Goal: Task Accomplishment & Management: Complete application form

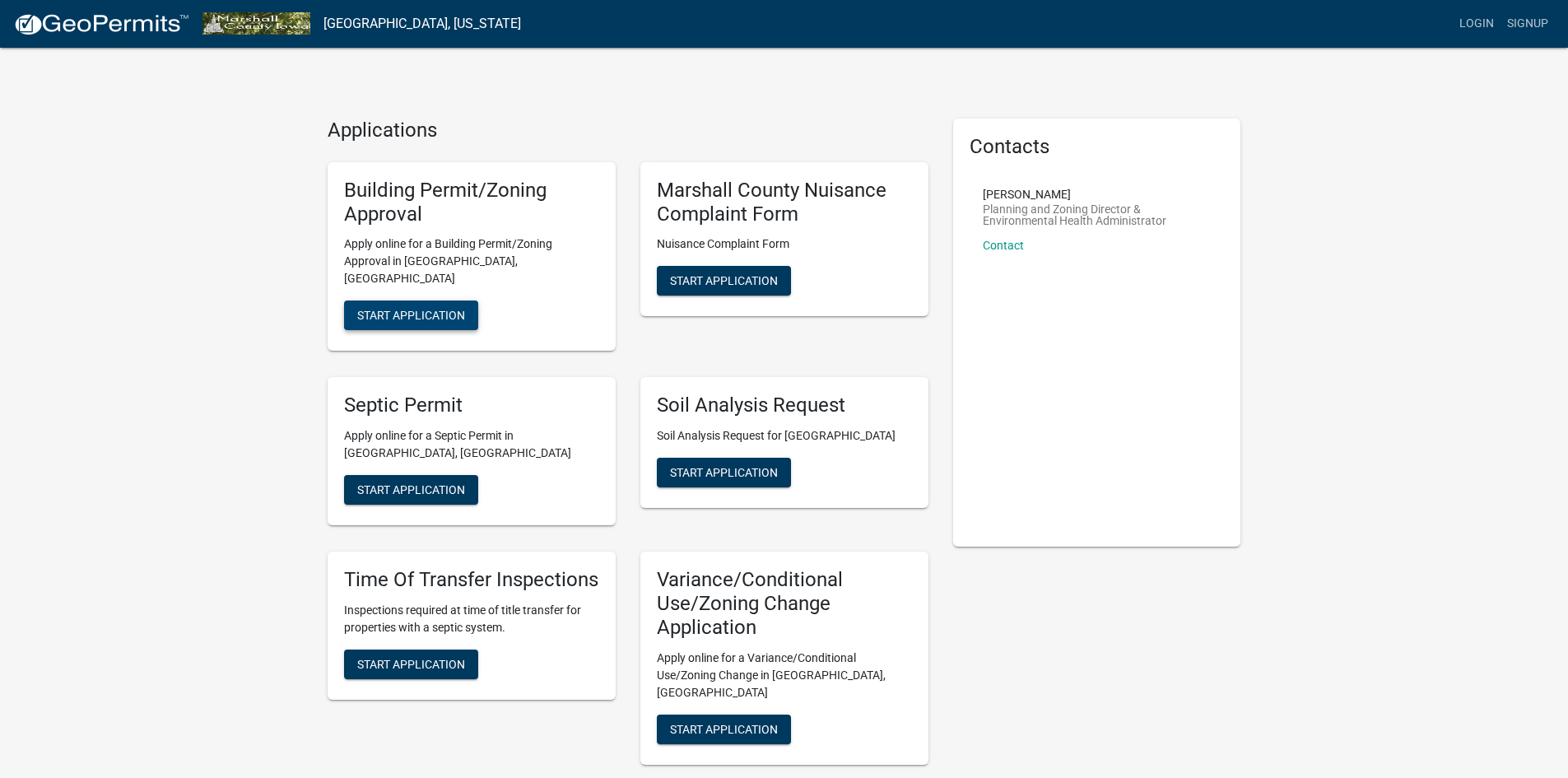
click at [420, 309] on span "Start Application" at bounding box center [411, 315] width 108 height 13
click at [382, 309] on span "Start Application" at bounding box center [411, 315] width 108 height 13
click at [1524, 23] on link "Signup" at bounding box center [1527, 24] width 54 height 32
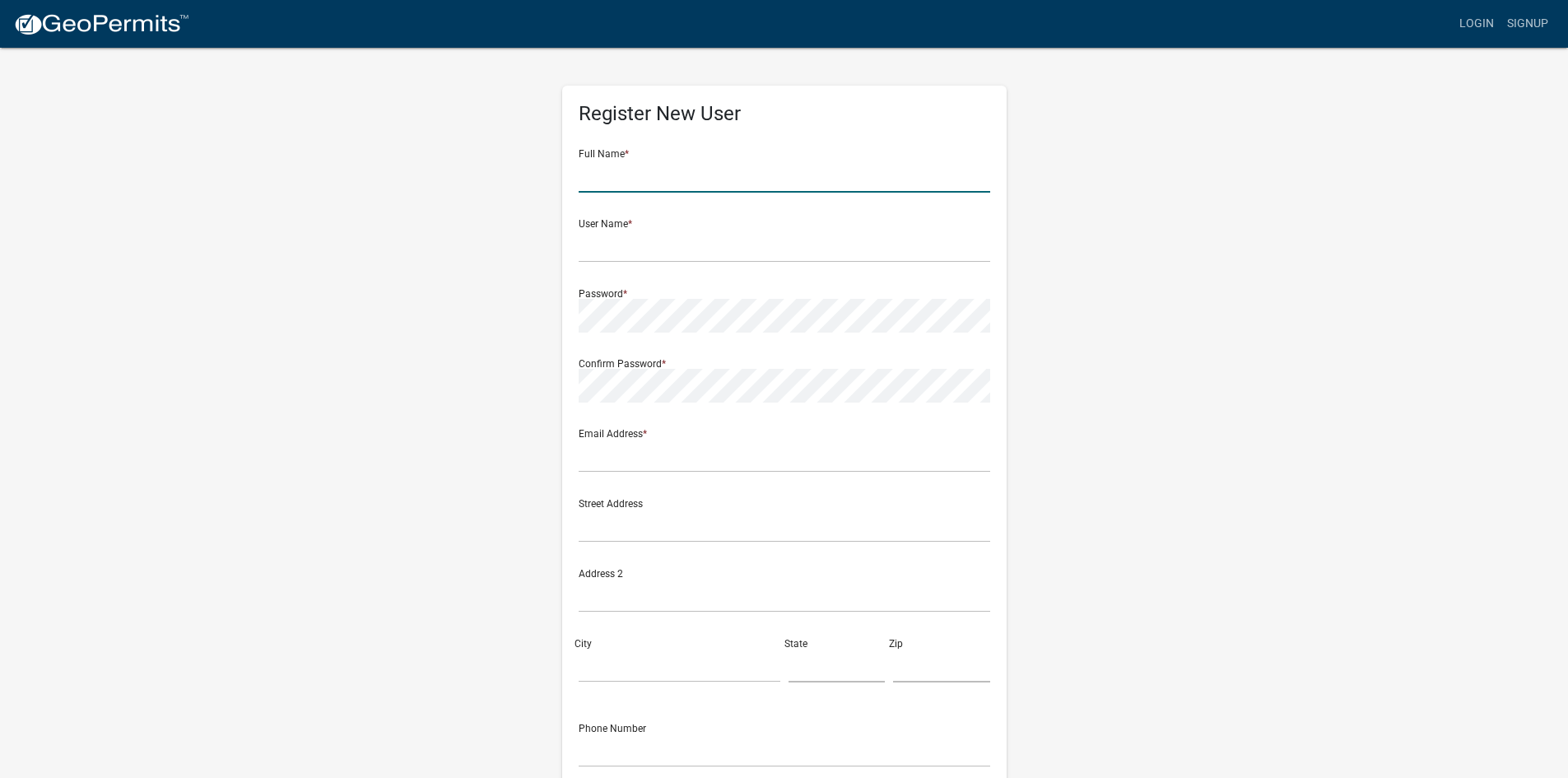
click at [608, 177] on input "text" at bounding box center [784, 176] width 411 height 34
type input "Jill Ingraham"
click at [650, 246] on input "text" at bounding box center [784, 246] width 411 height 34
type input "jingraham"
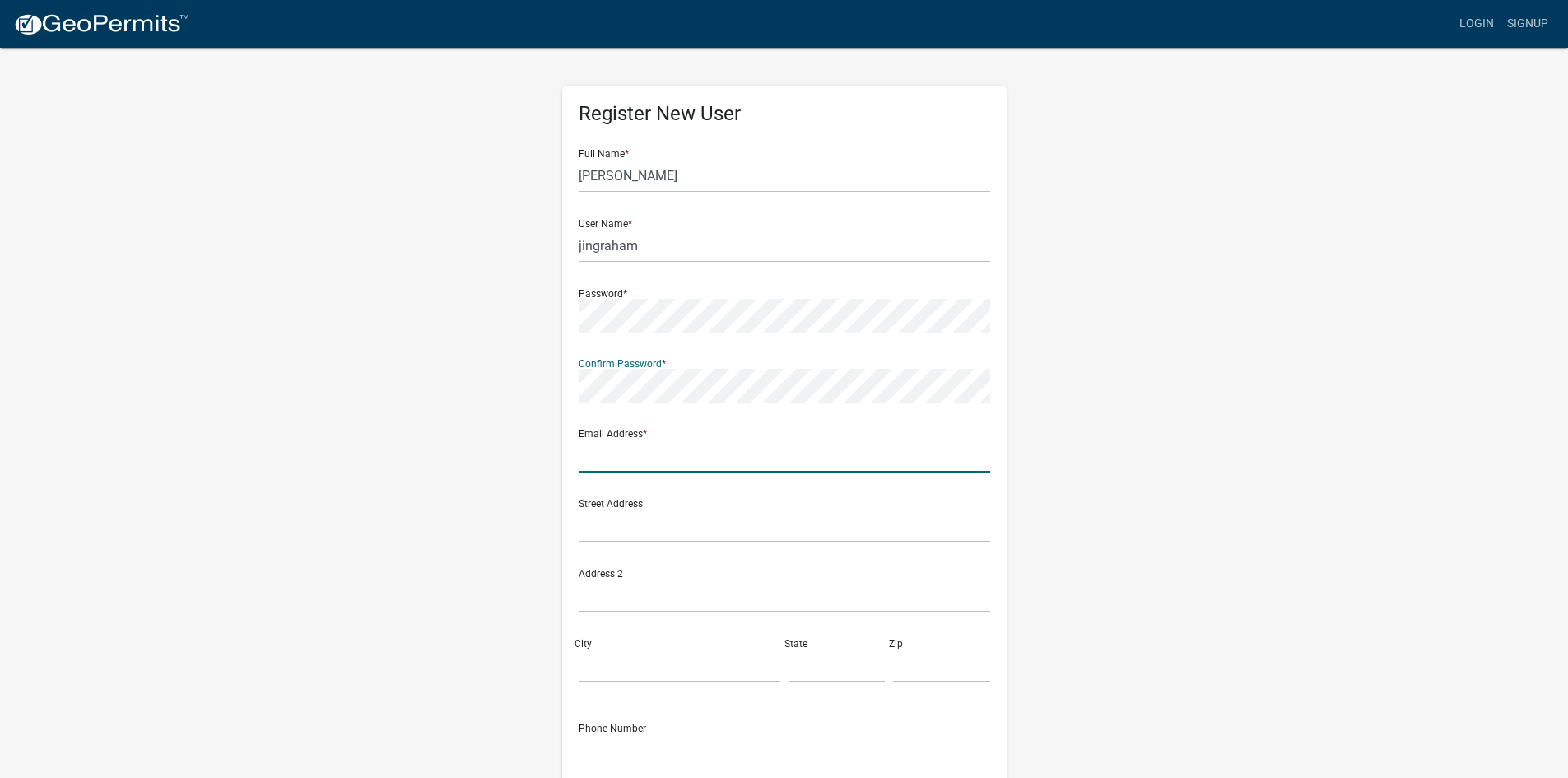
click at [646, 465] on input "text" at bounding box center [784, 455] width 411 height 34
type input "[PERSON_NAME][EMAIL_ADDRESS][PERSON_NAME][DOMAIN_NAME]"
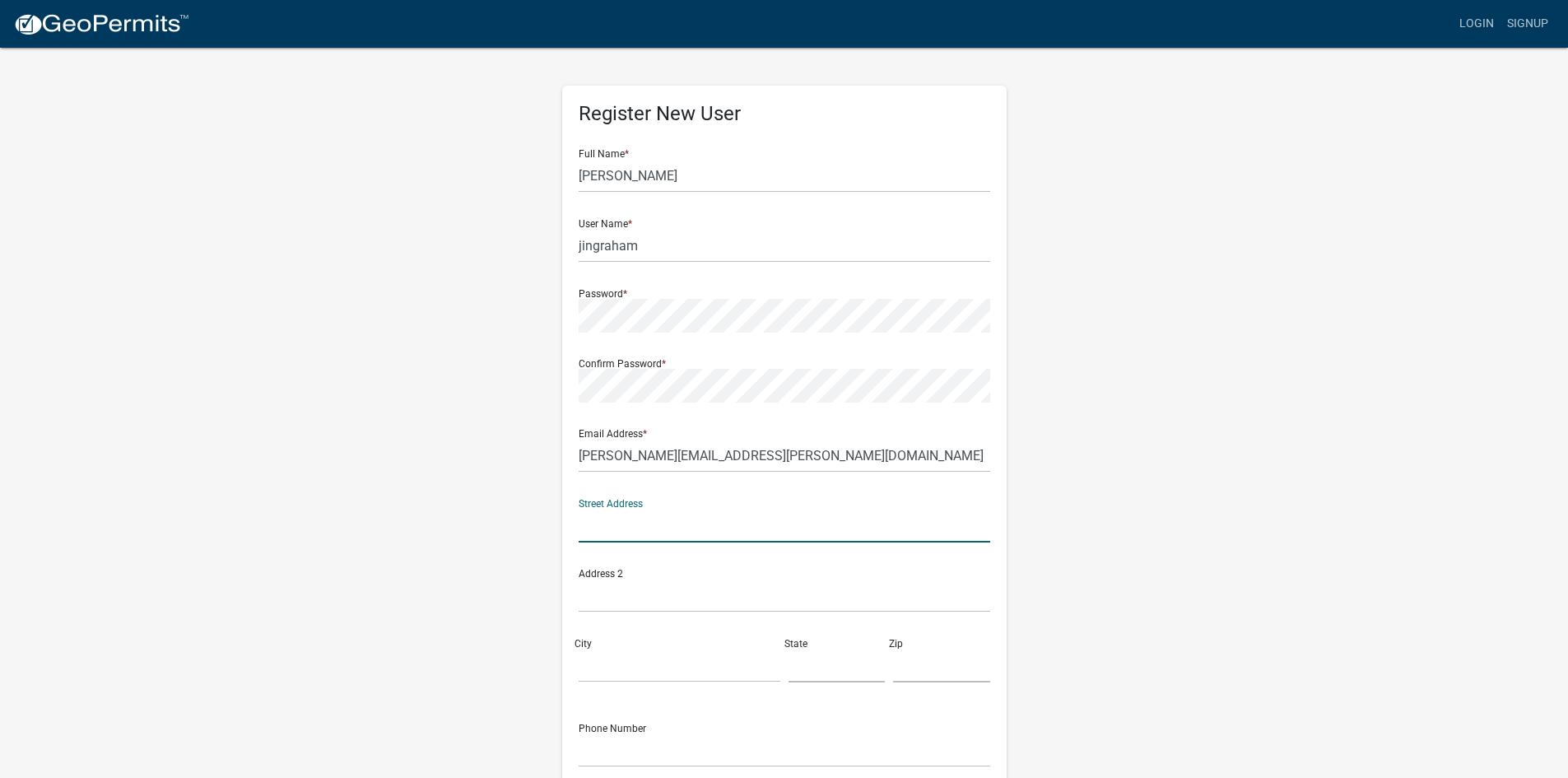
click at [660, 527] on input "text" at bounding box center [784, 525] width 411 height 34
type input "[STREET_ADDRESS]"
click at [671, 592] on input "text" at bounding box center [784, 595] width 411 height 34
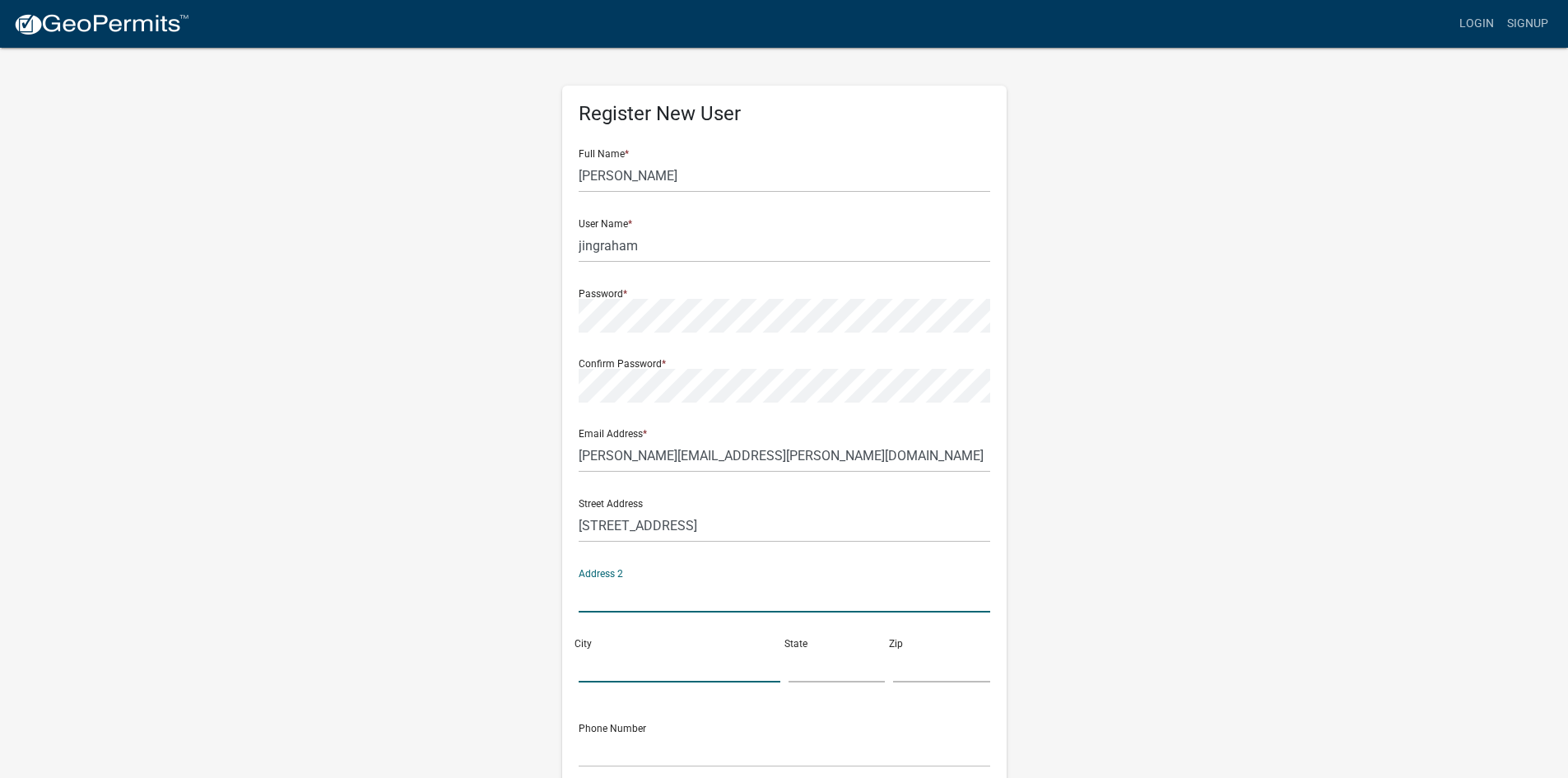
click at [646, 657] on input "City" at bounding box center [679, 665] width 201 height 34
click at [639, 669] on input "City" at bounding box center [679, 665] width 201 height 34
type input "Urbandale"
type input "IA"
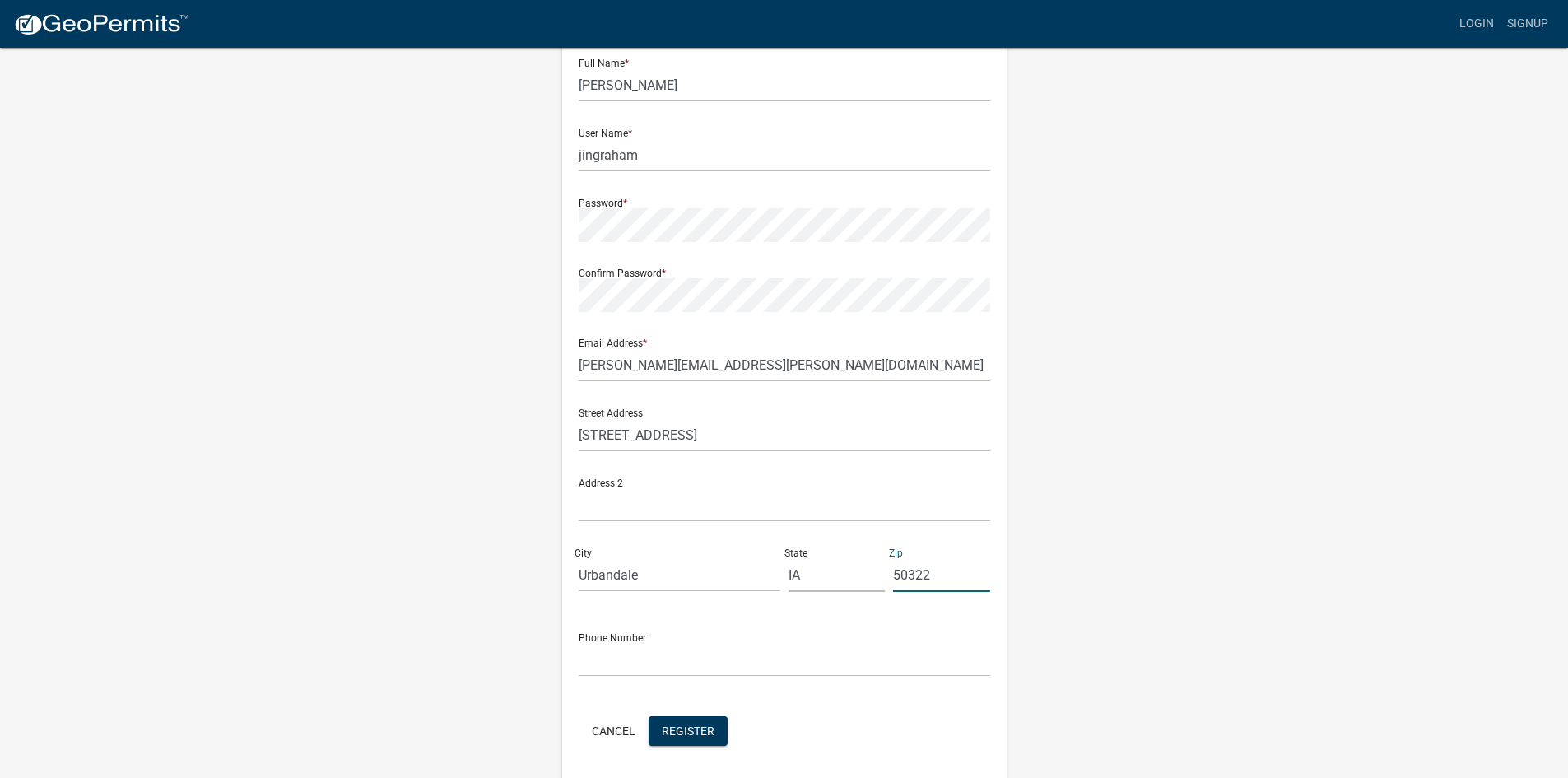
scroll to position [149, 0]
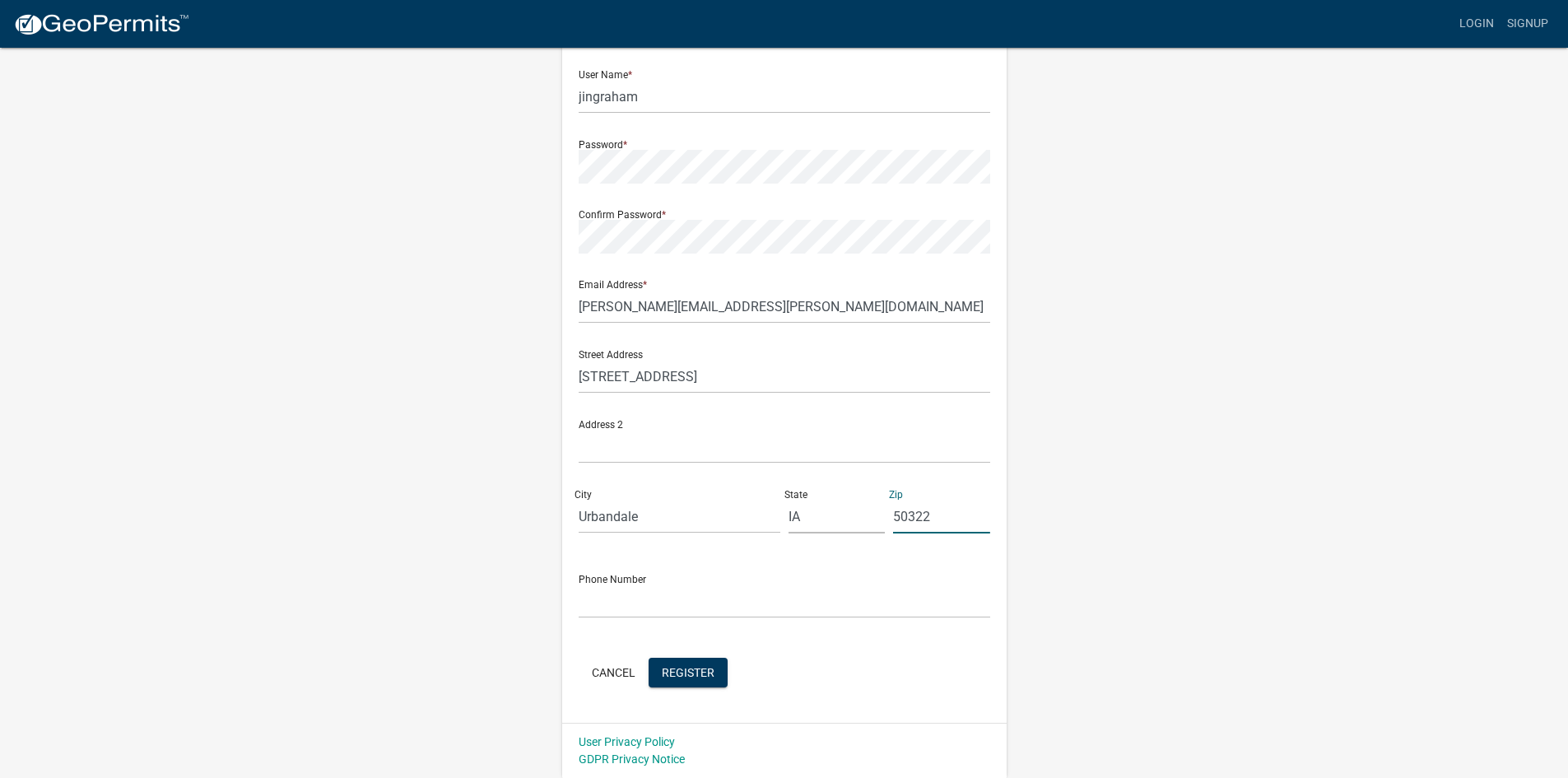
type input "50322"
click at [617, 606] on input "text" at bounding box center [784, 601] width 411 height 34
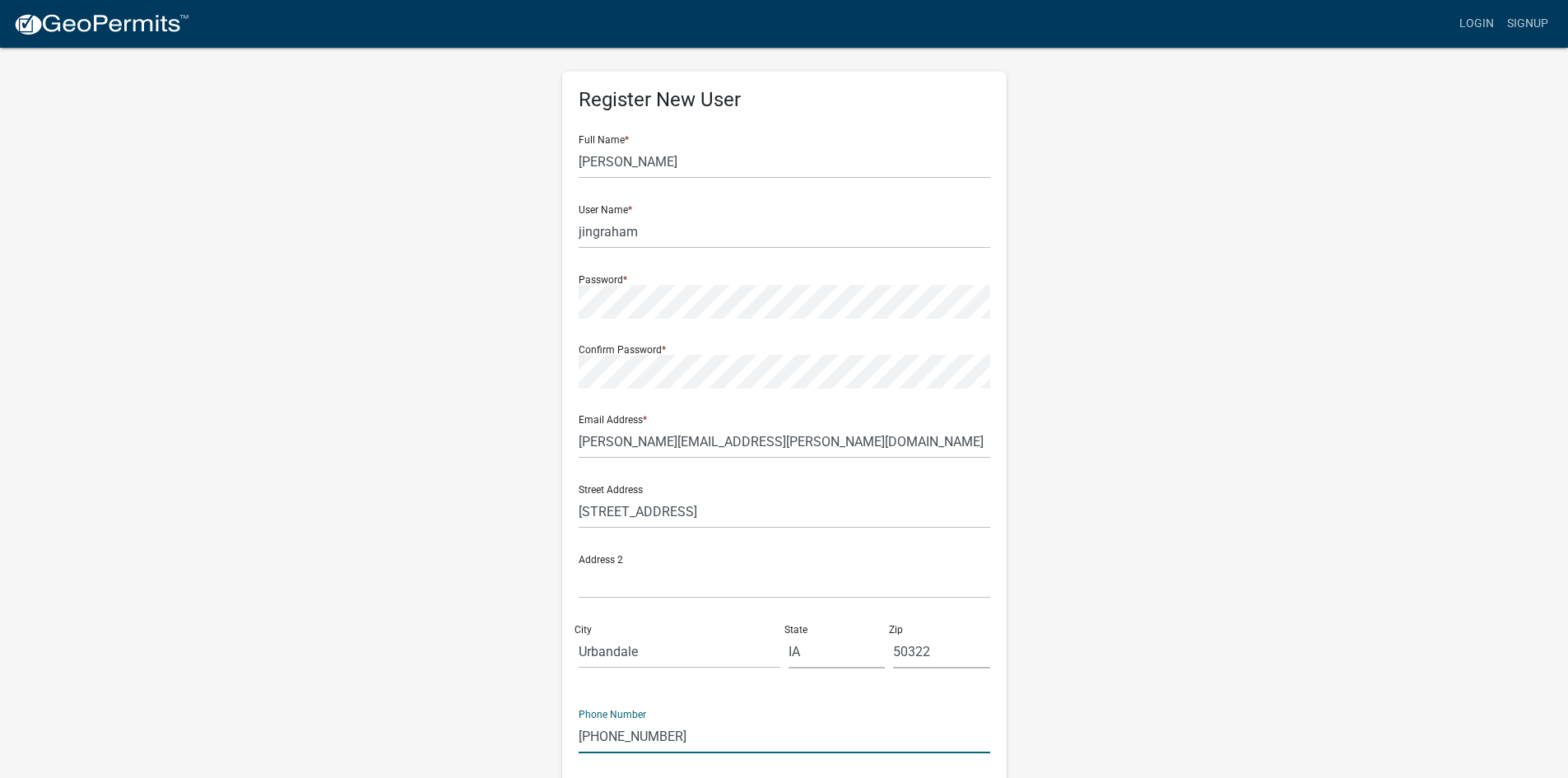
scroll to position [0, 0]
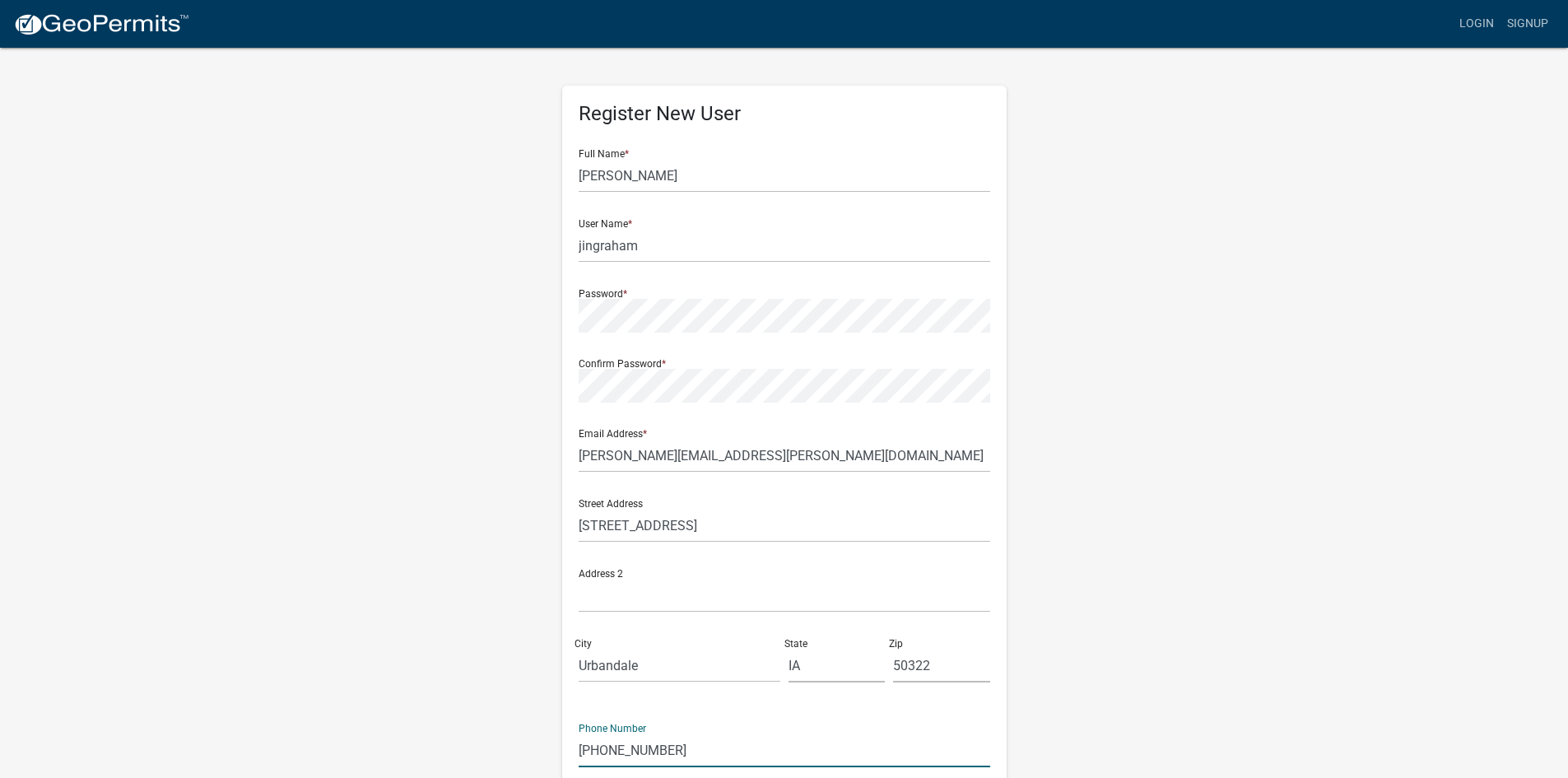
type input "[PHONE_NUMBER]"
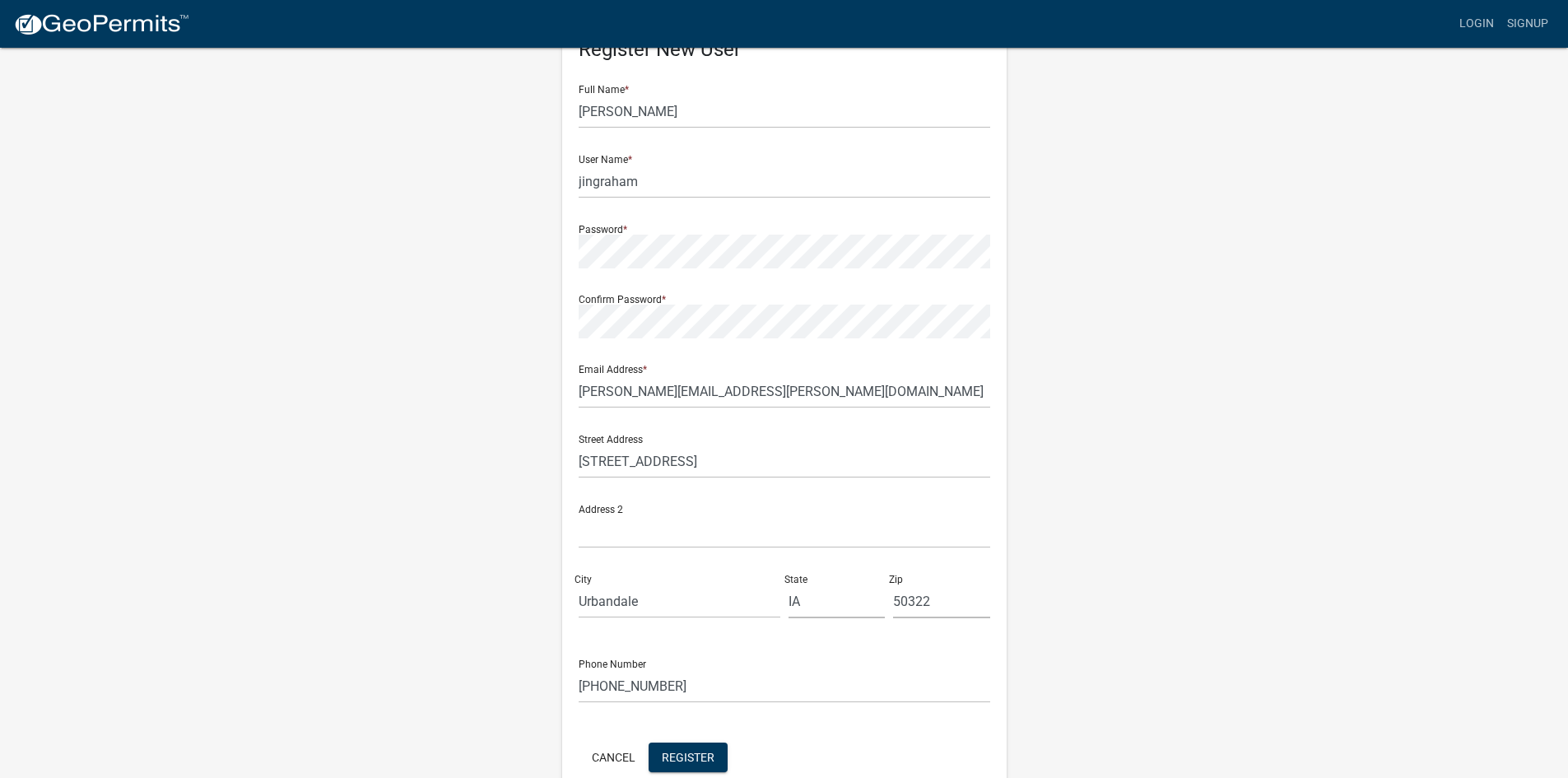
scroll to position [149, 0]
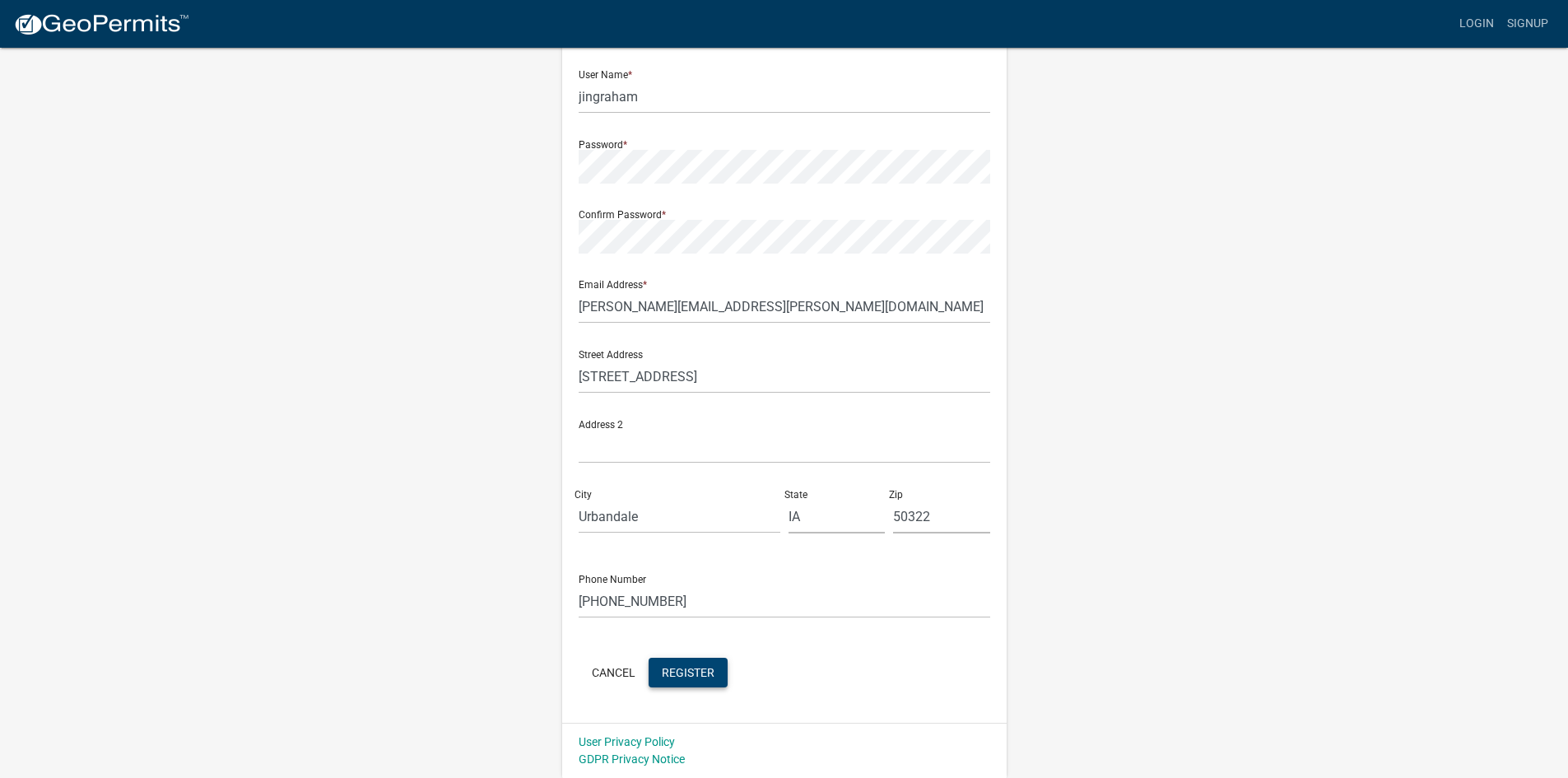
click at [674, 677] on span "Register" at bounding box center [687, 671] width 52 height 13
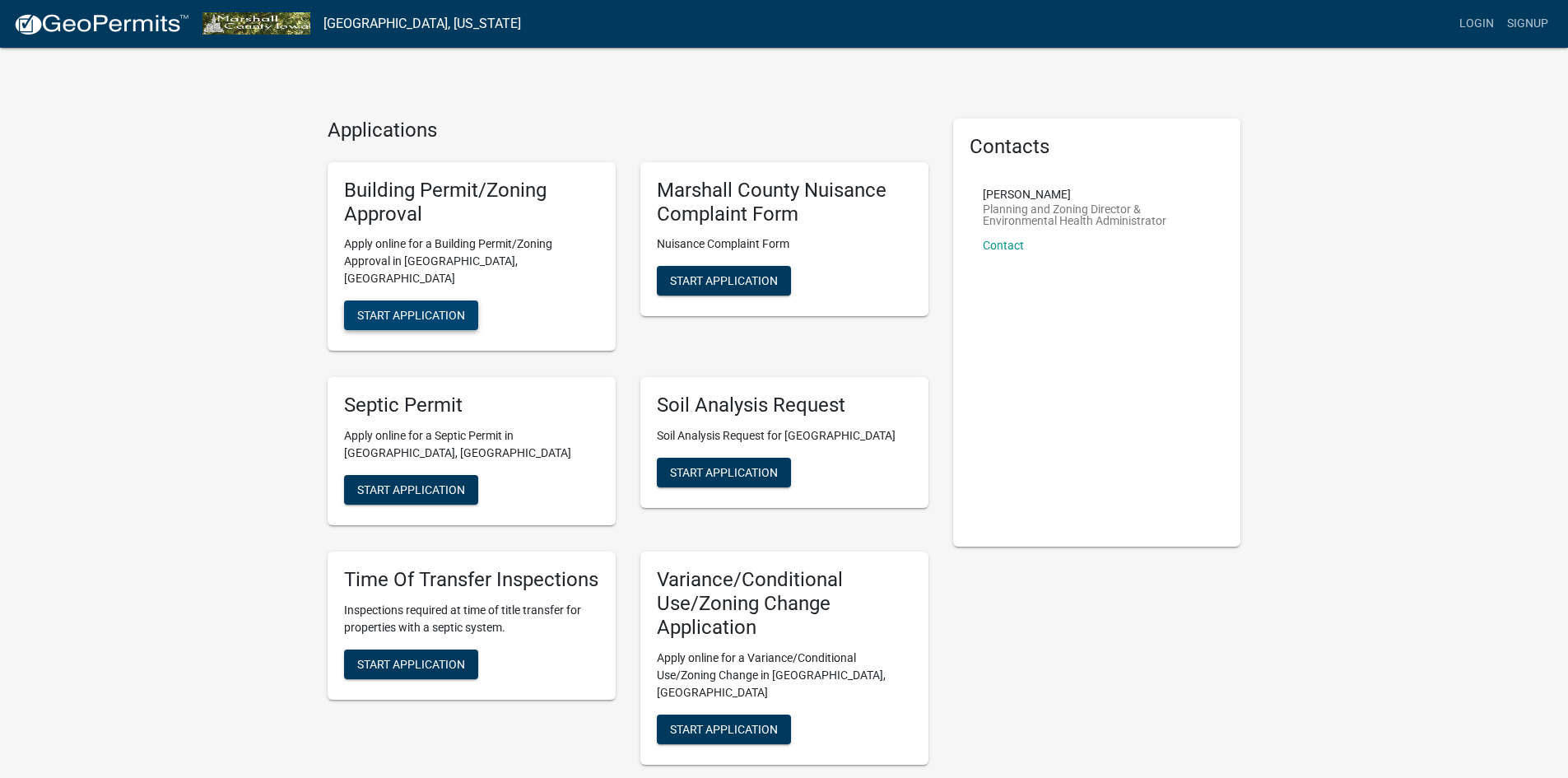
click at [380, 309] on span "Start Application" at bounding box center [411, 315] width 108 height 13
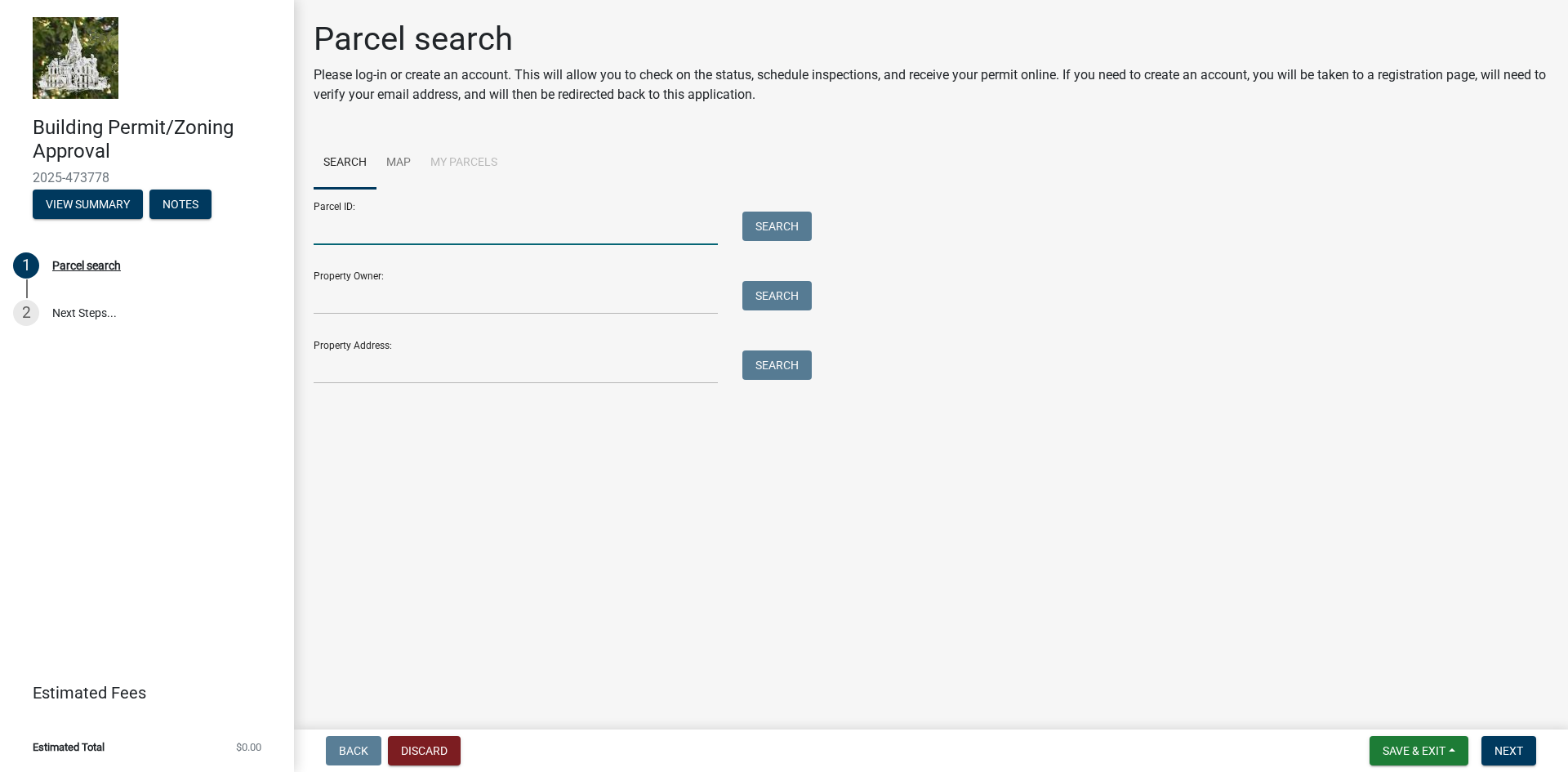
click at [401, 230] on input "Parcel ID:" at bounding box center [515, 228] width 404 height 33
type input "8517-10-400-005"
click at [772, 231] on button "Search" at bounding box center [777, 226] width 70 height 29
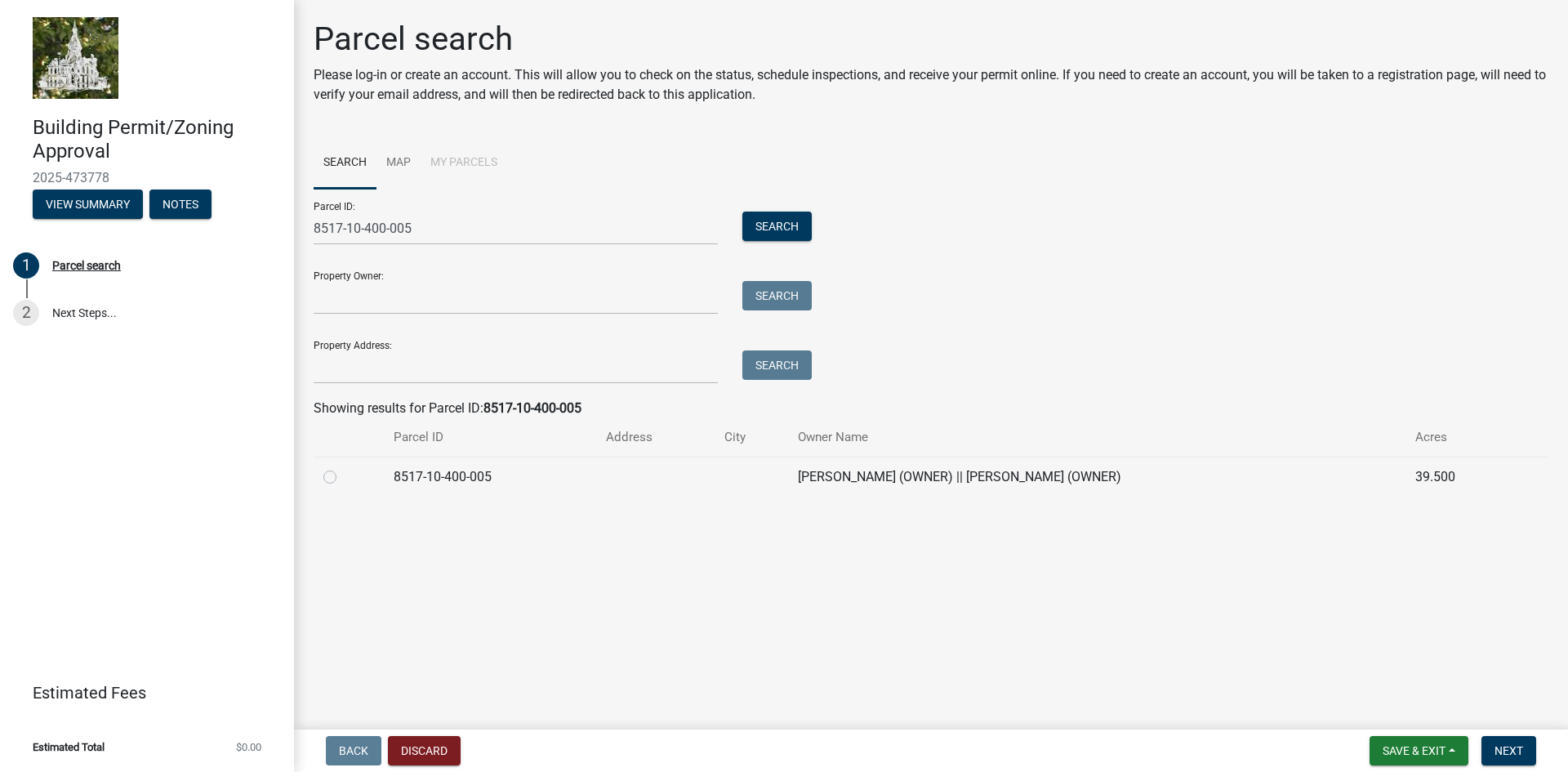
click at [343, 467] on label at bounding box center [343, 467] width 0 height 0
click at [343, 475] on input "radio" at bounding box center [348, 472] width 11 height 11
radio input "true"
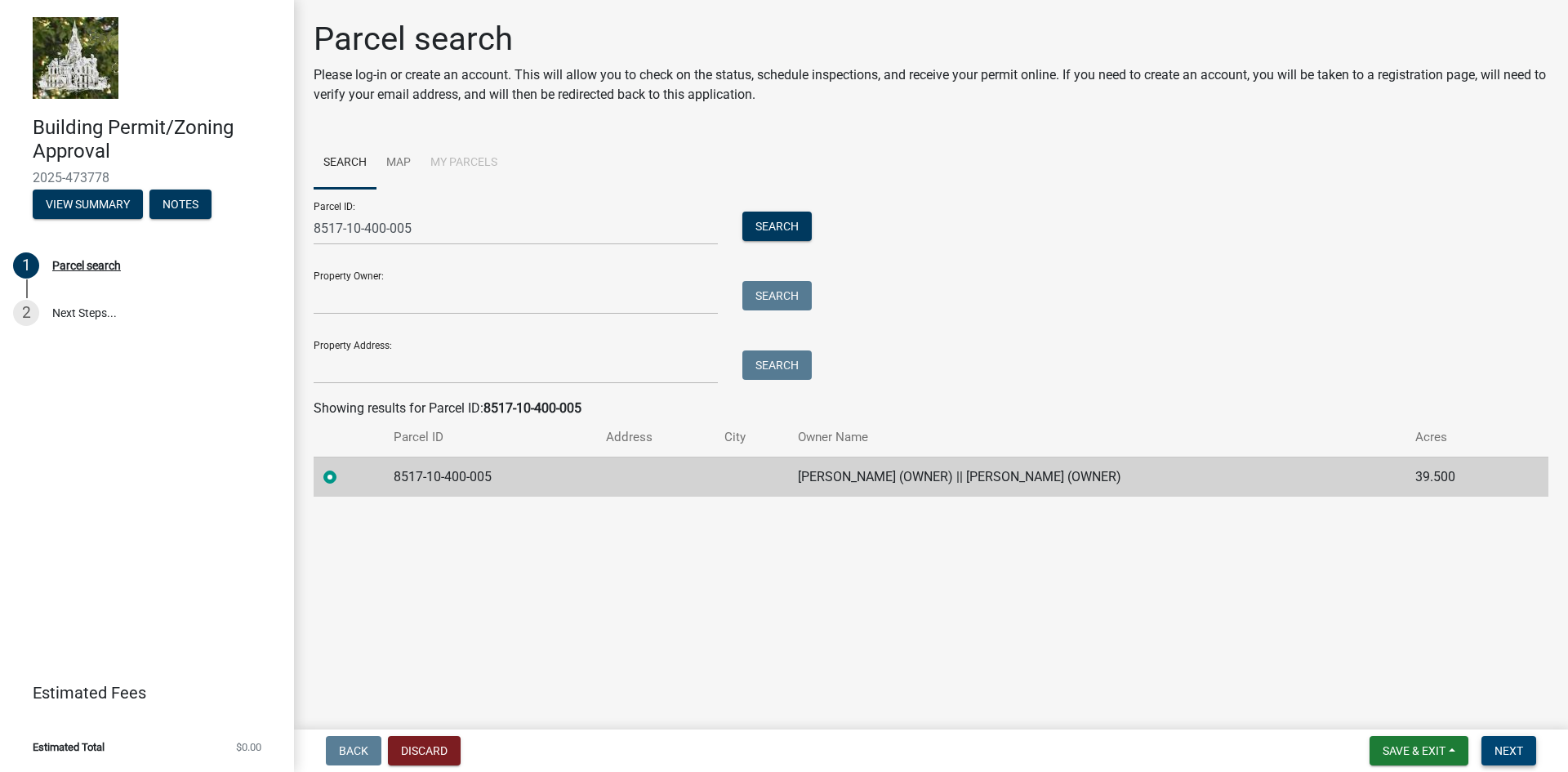
click at [1507, 747] on span "Next" at bounding box center [1508, 750] width 28 height 13
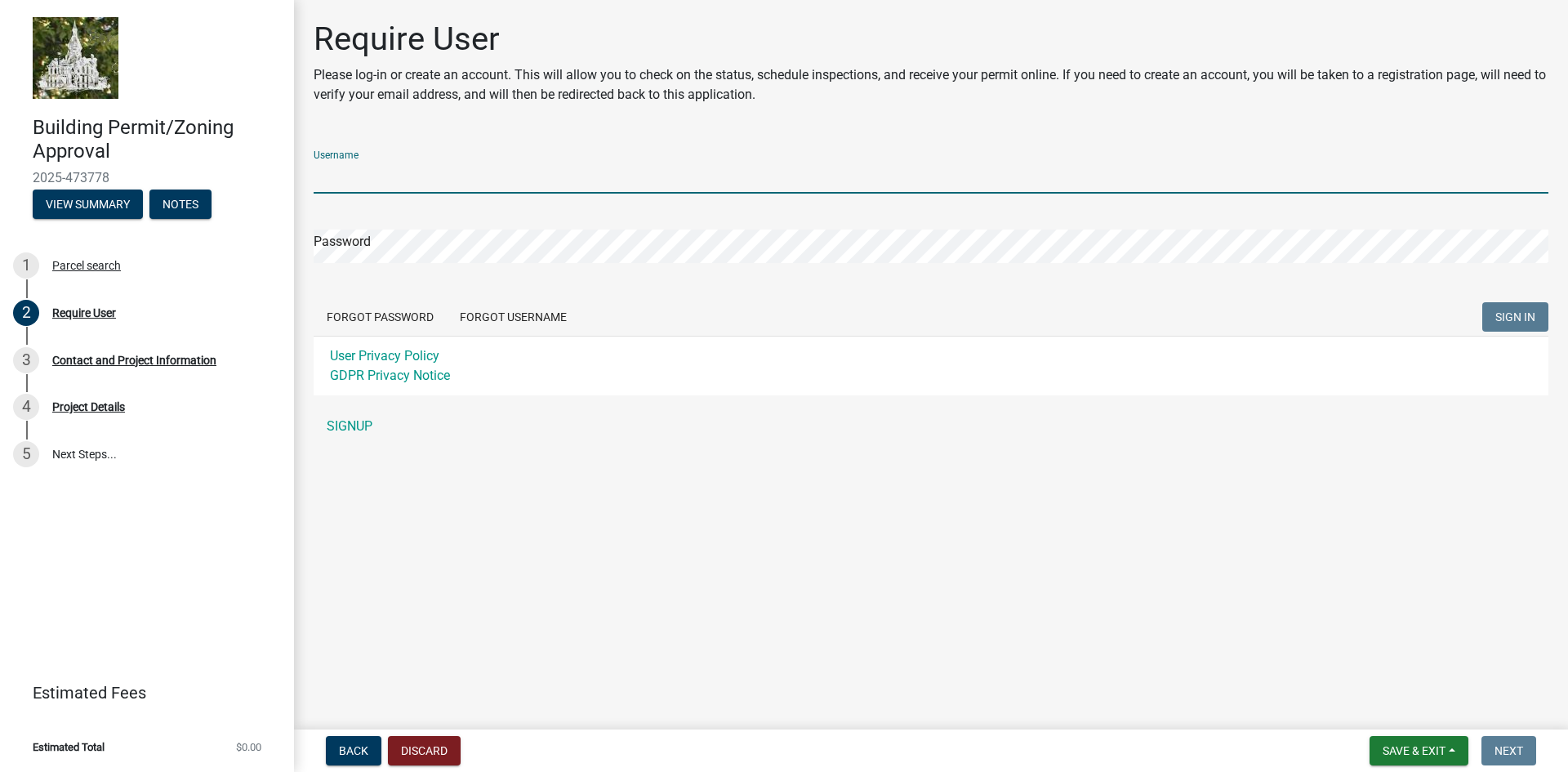
click at [355, 174] on input "Username" at bounding box center [930, 176] width 1235 height 33
type input "jingraham"
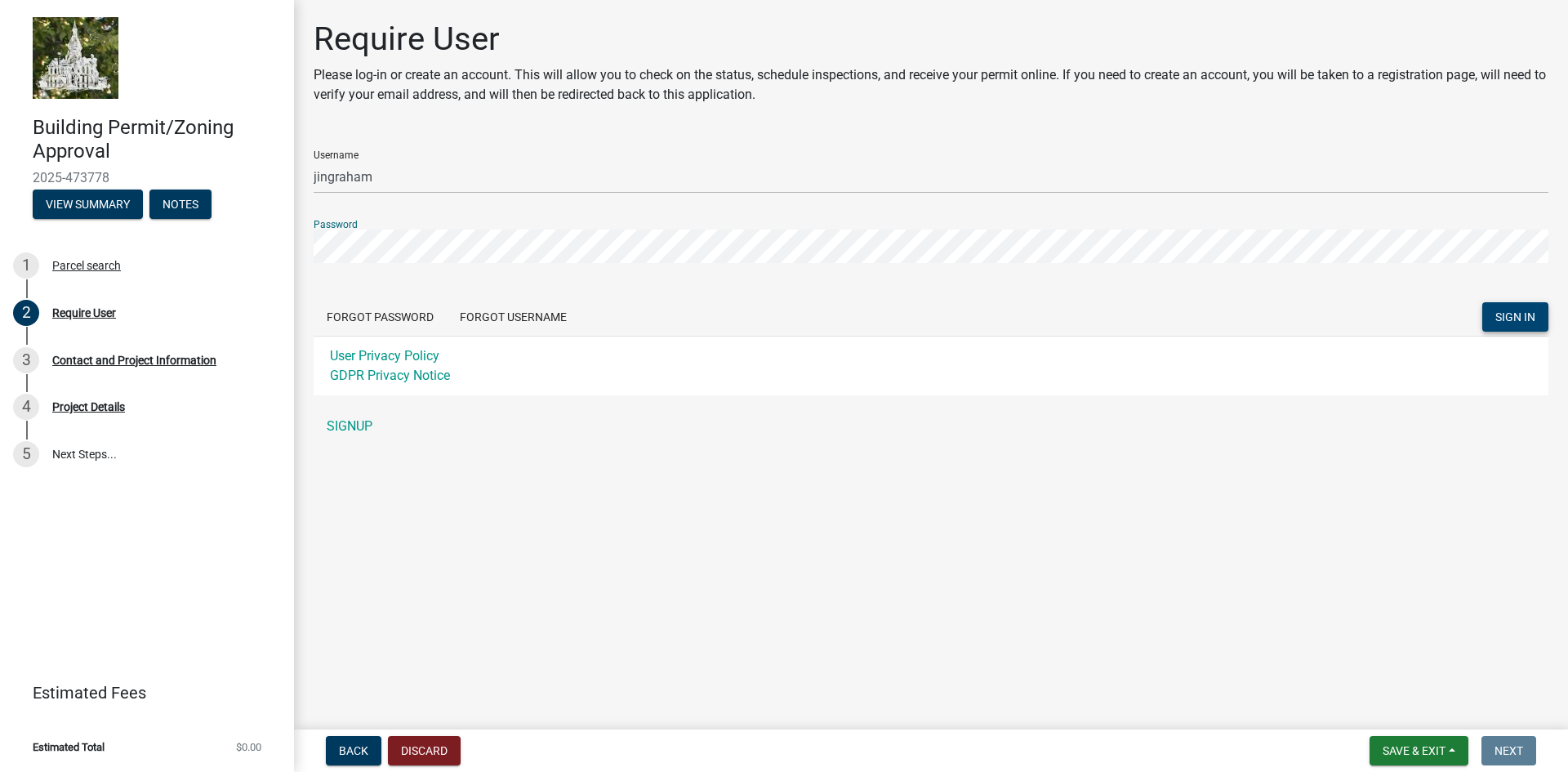
click at [1511, 323] on span "SIGN IN" at bounding box center [1515, 316] width 40 height 13
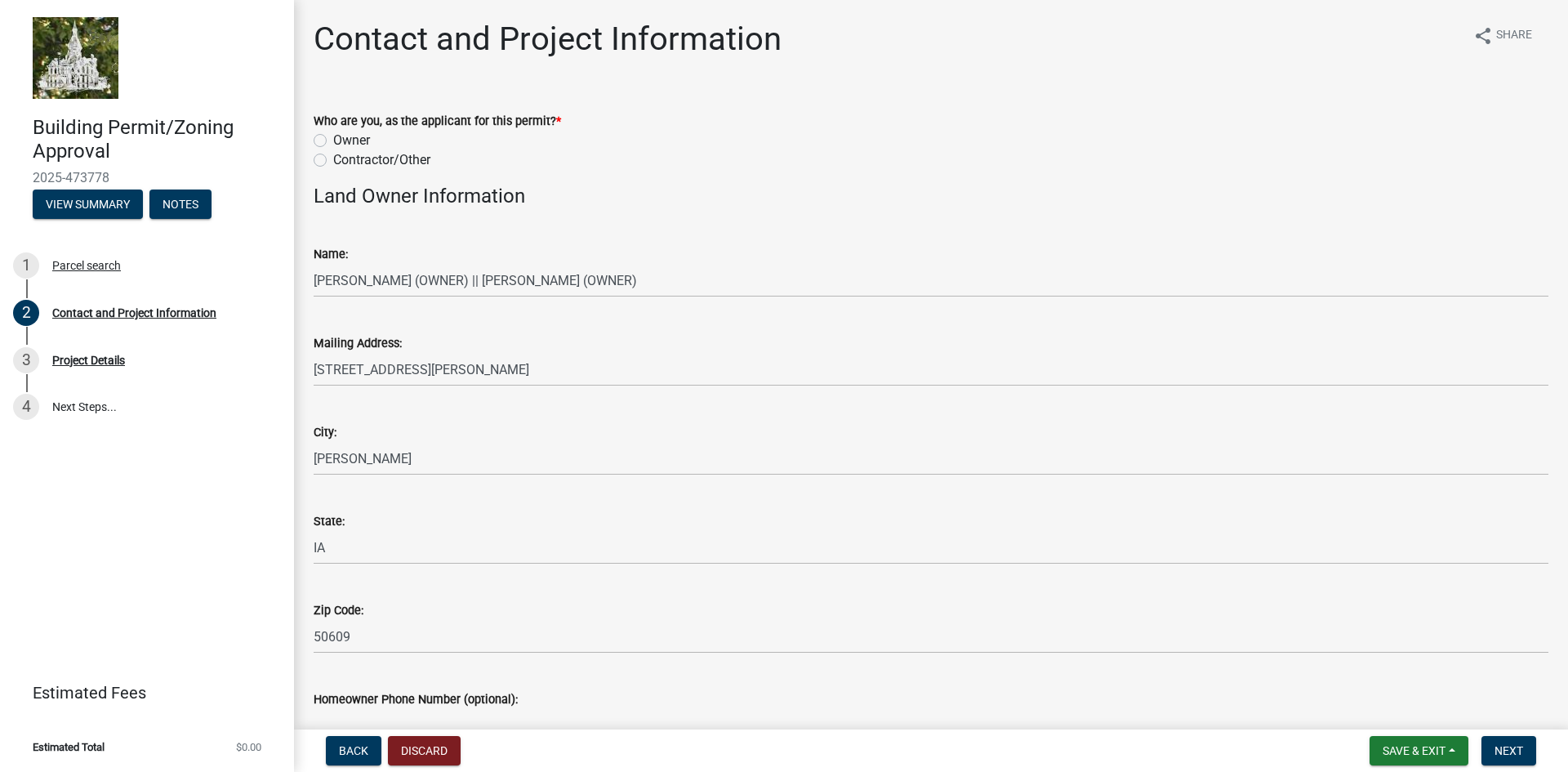
click at [333, 156] on label "Contractor/Other" at bounding box center [381, 160] width 97 height 20
click at [333, 156] on input "Contractor/Other" at bounding box center [338, 155] width 11 height 11
radio input "true"
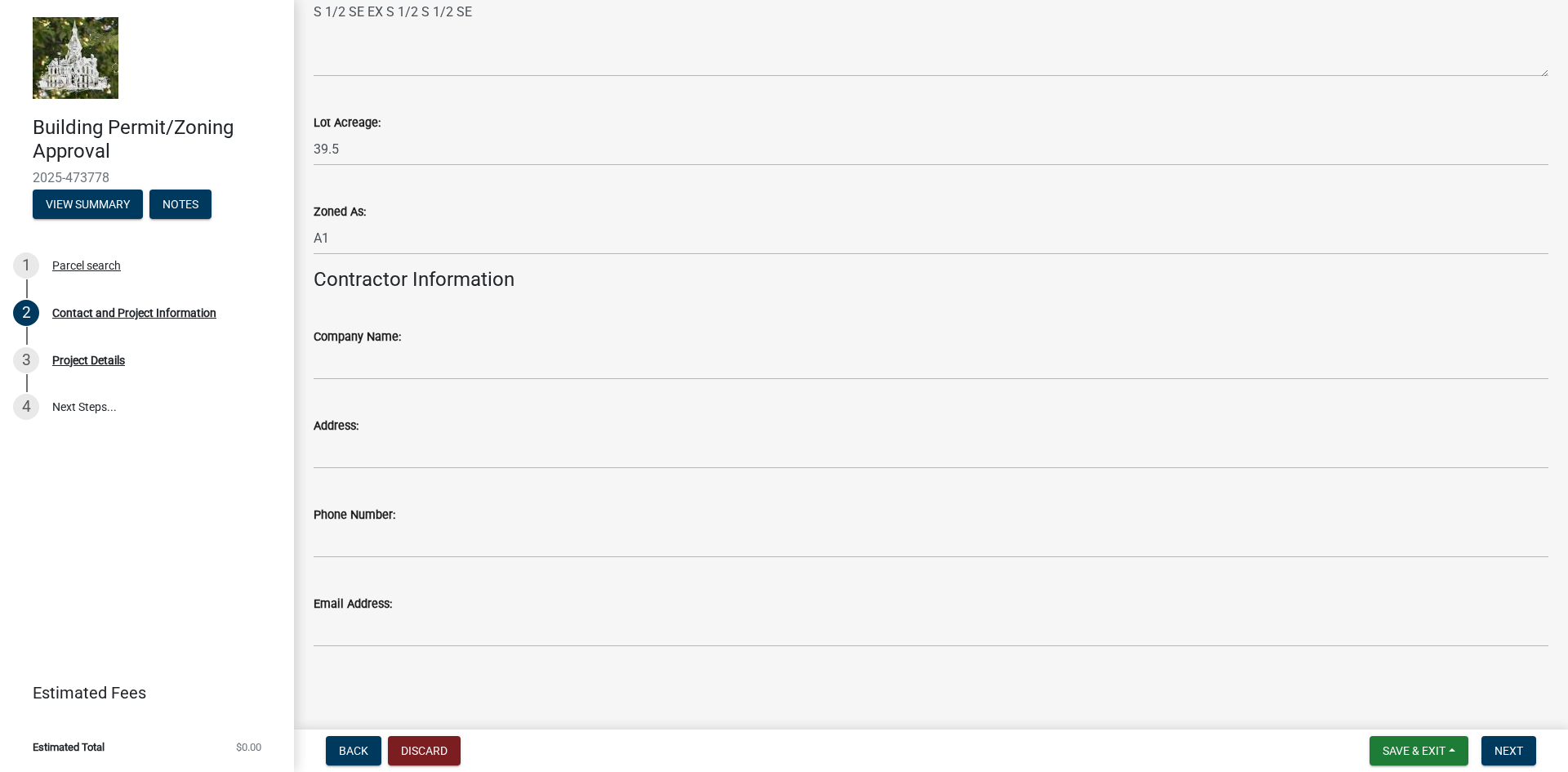
scroll to position [1371, 0]
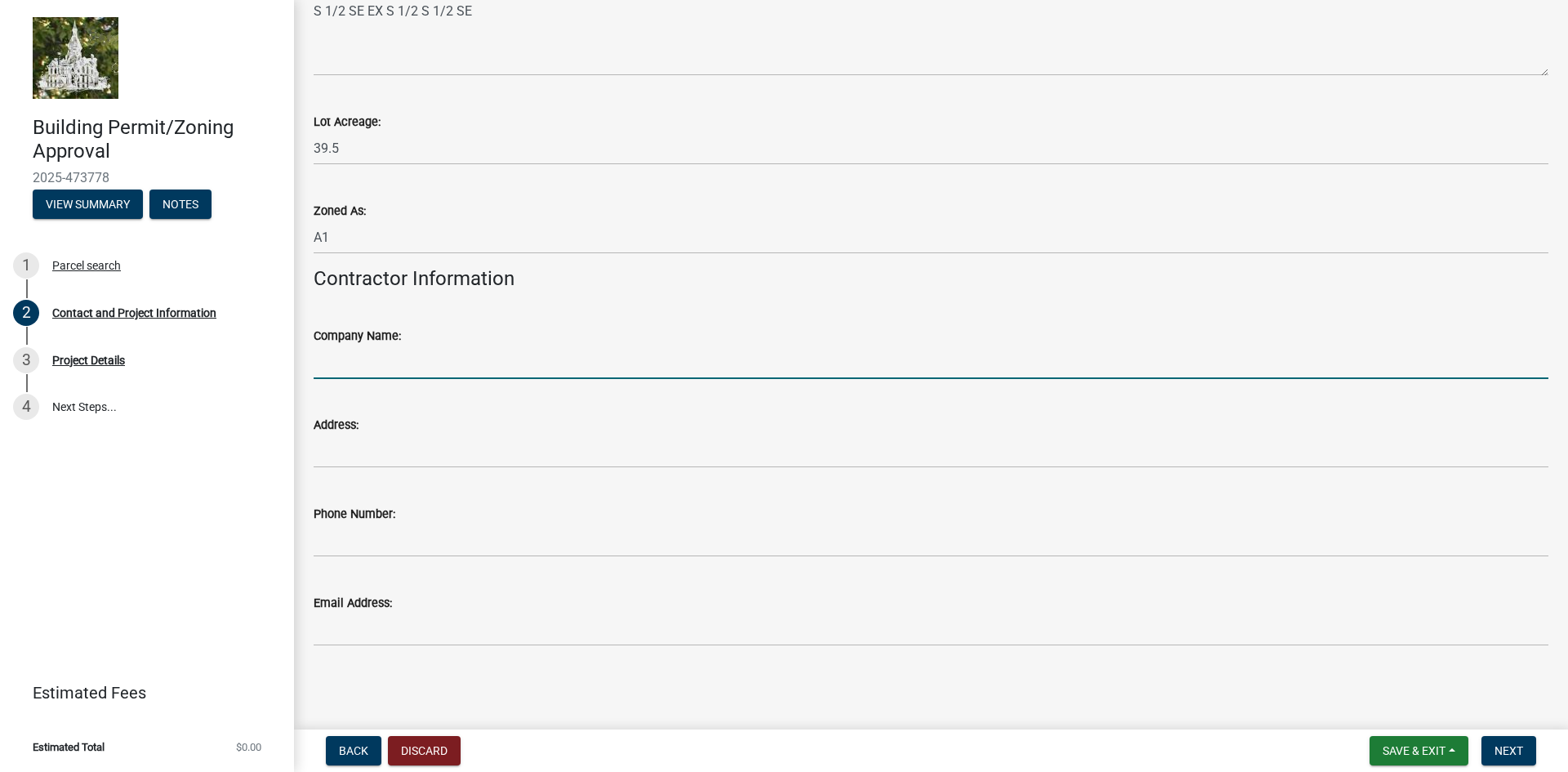
click at [401, 365] on input "Company Name:" at bounding box center [930, 362] width 1235 height 33
type input "MidAmerican Energy Company C/O [PERSON_NAME]"
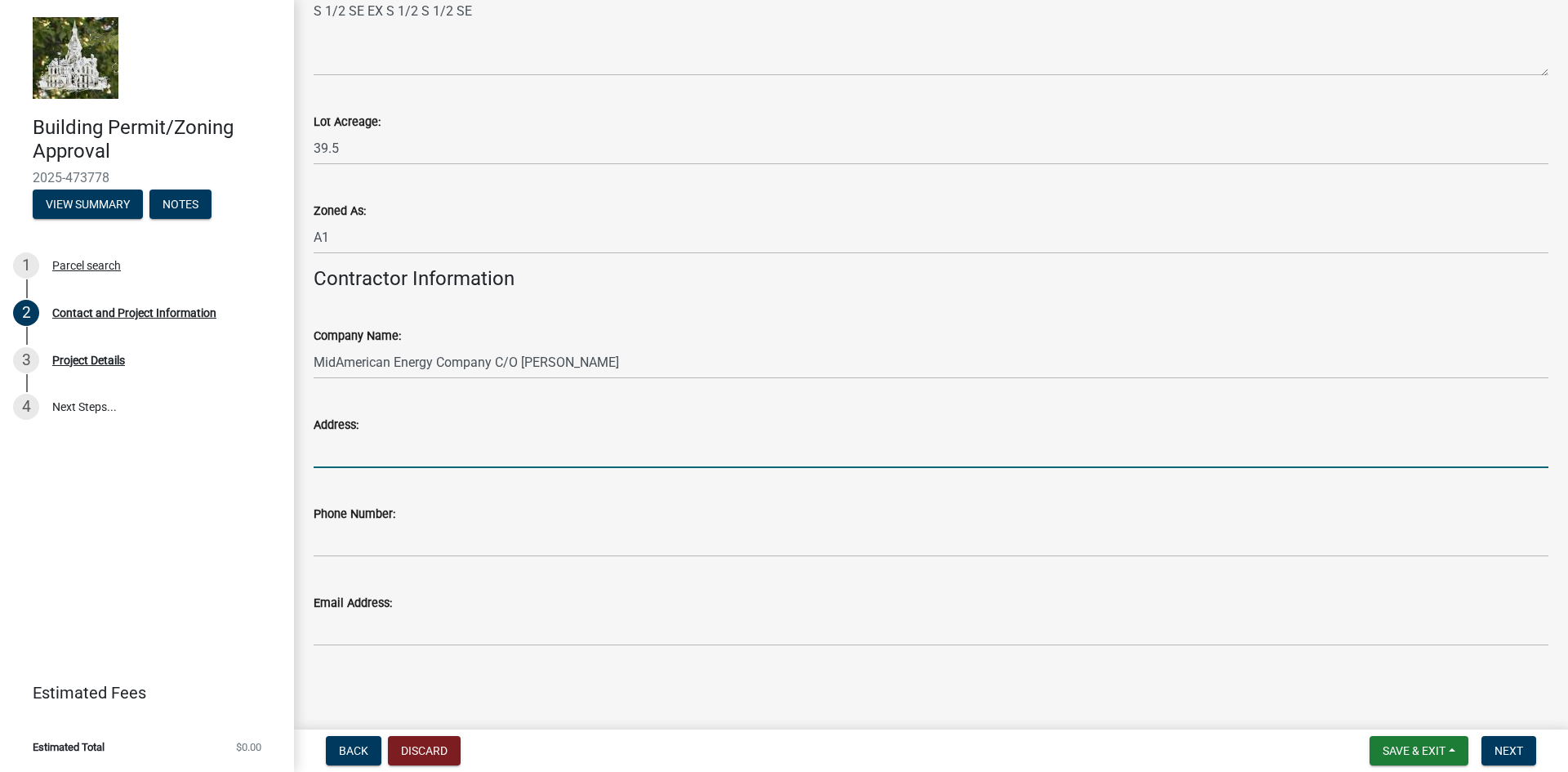
click at [362, 459] on input "Address:" at bounding box center [930, 452] width 1235 height 33
type input "[STREET_ADDRESS]"
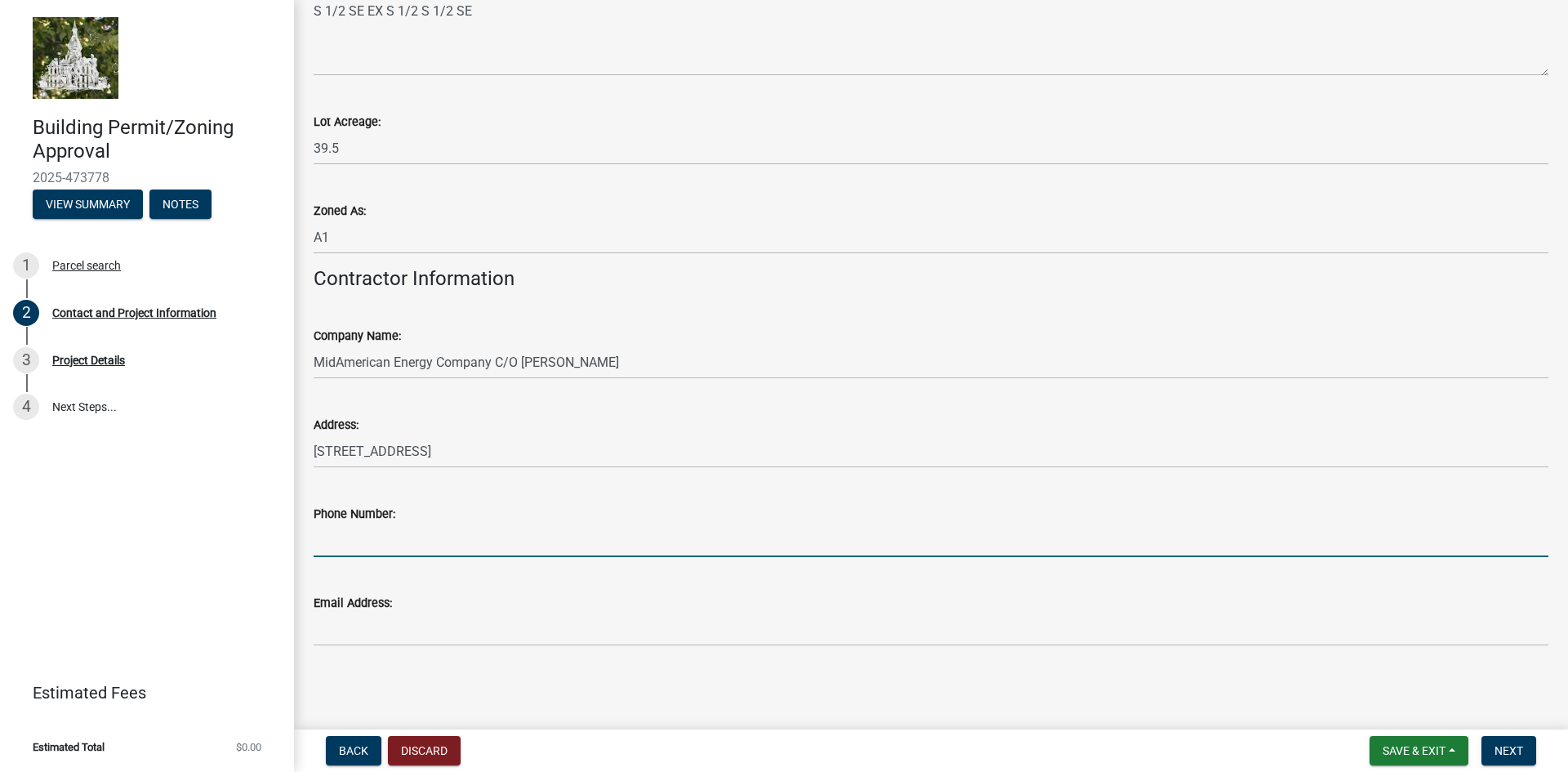
click at [362, 554] on input "Phone Number:" at bounding box center [930, 541] width 1235 height 33
type input "[PHONE_NUMBER]"
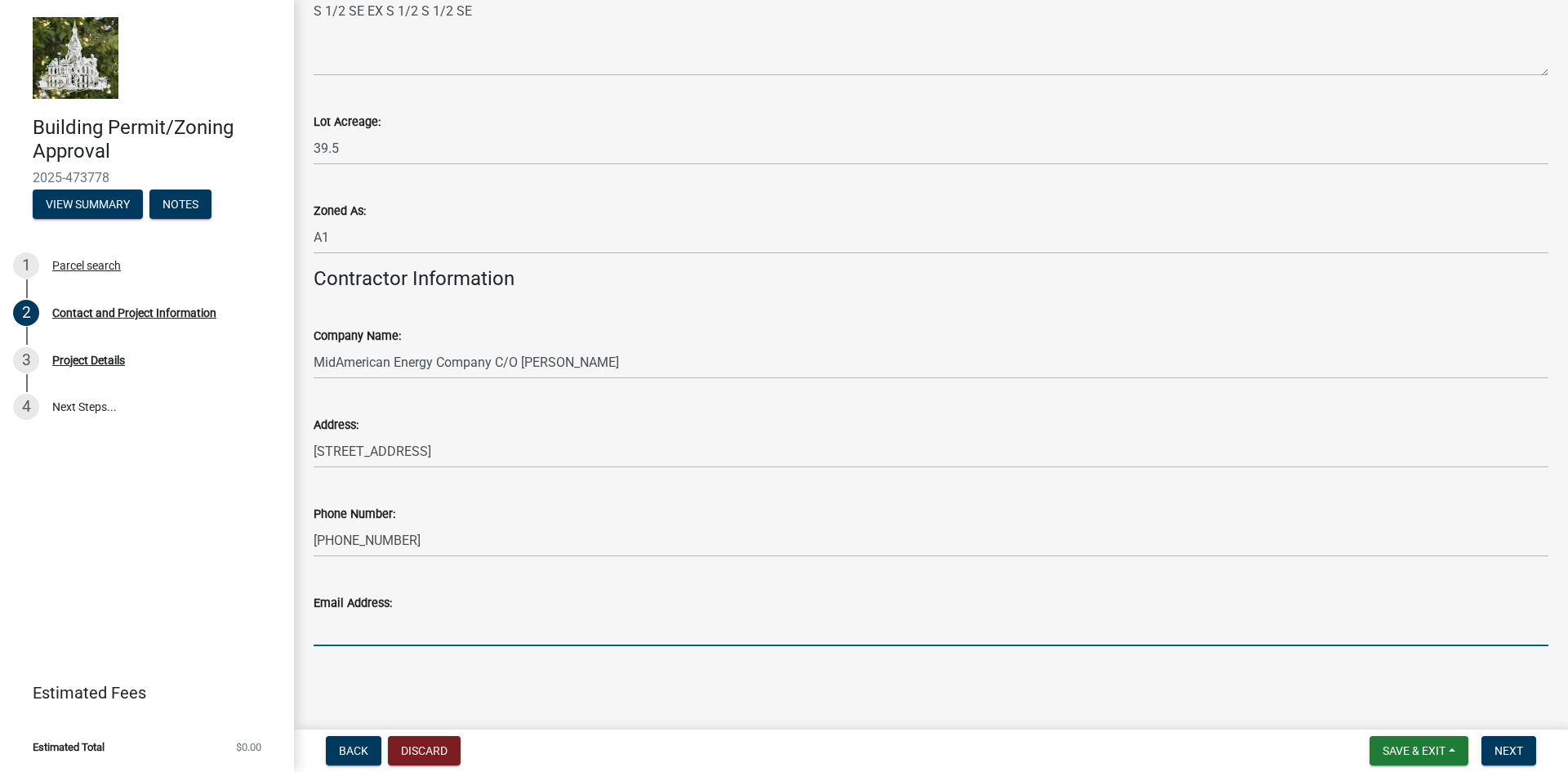
click at [337, 629] on input "Email Address:" at bounding box center [930, 629] width 1235 height 33
type input "[PERSON_NAME][EMAIL_ADDRESS][PERSON_NAME][DOMAIN_NAME]"
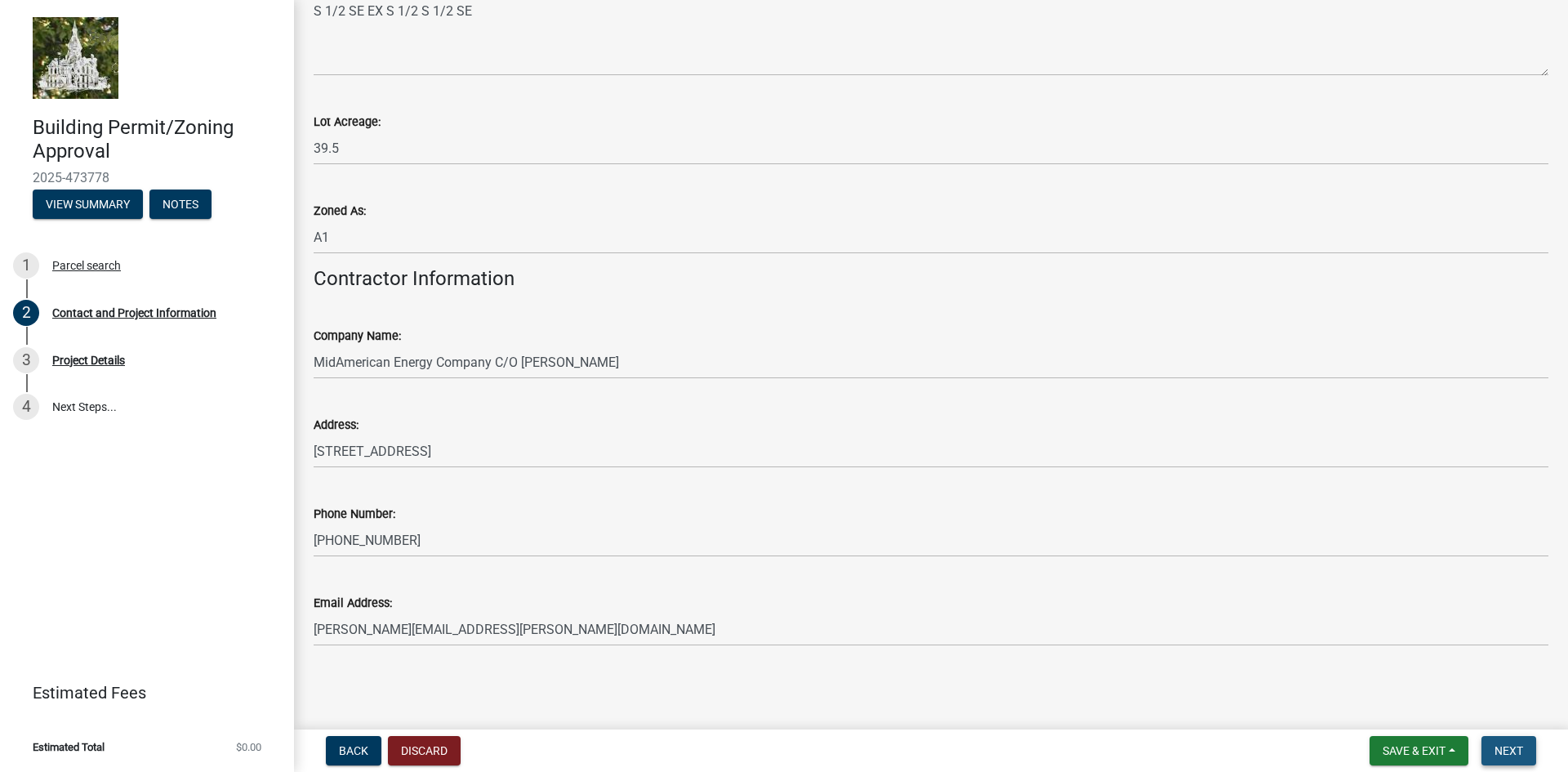
click at [1500, 748] on span "Next" at bounding box center [1508, 750] width 28 height 13
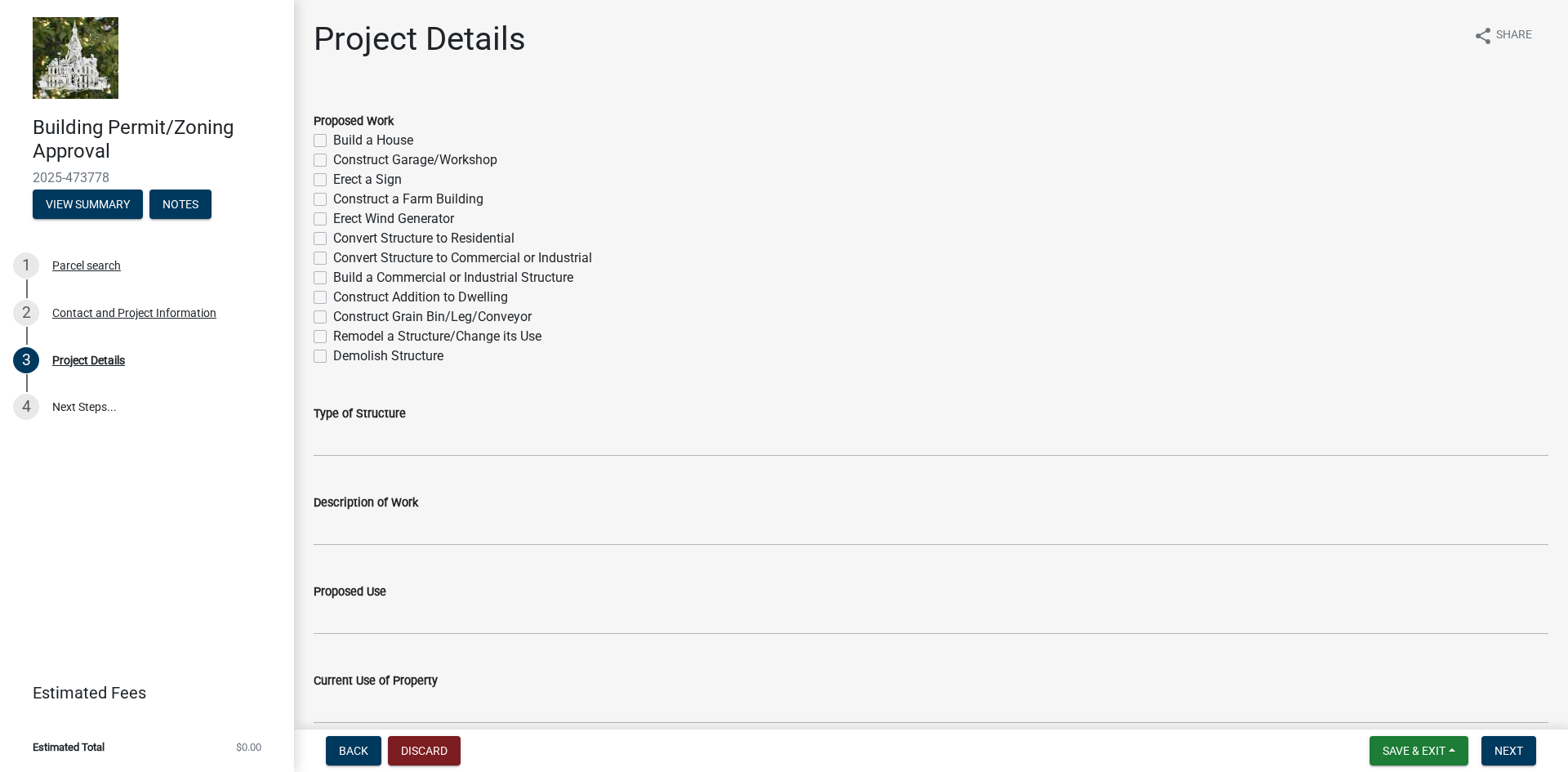
click at [333, 274] on label "Build a Commercial or Industrial Structure" at bounding box center [452, 278] width 240 height 20
click at [333, 274] on input "Build a Commercial or Industrial Structure" at bounding box center [338, 273] width 11 height 11
checkbox input "true"
checkbox input "false"
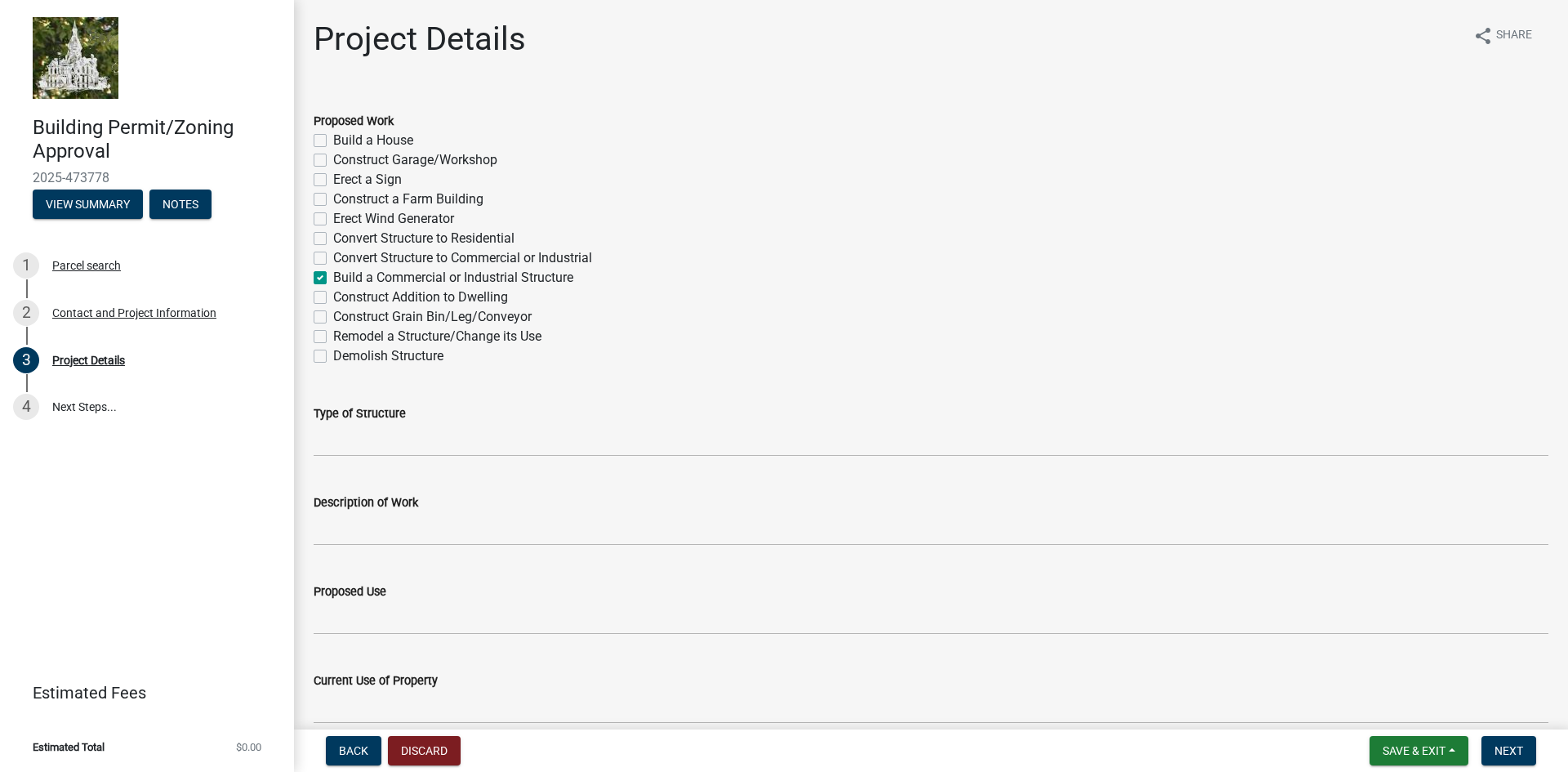
checkbox input "false"
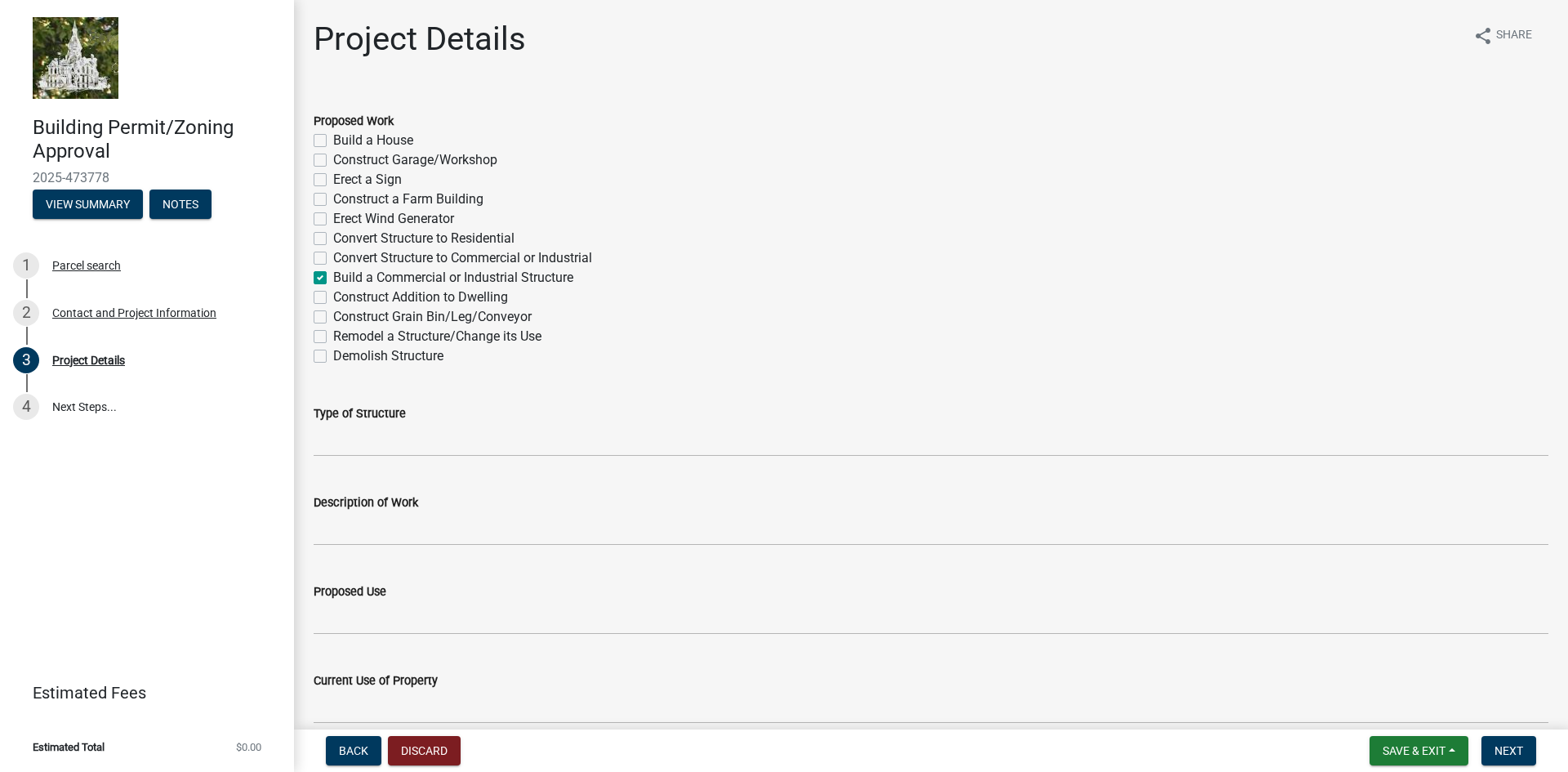
checkbox input "true"
checkbox input "false"
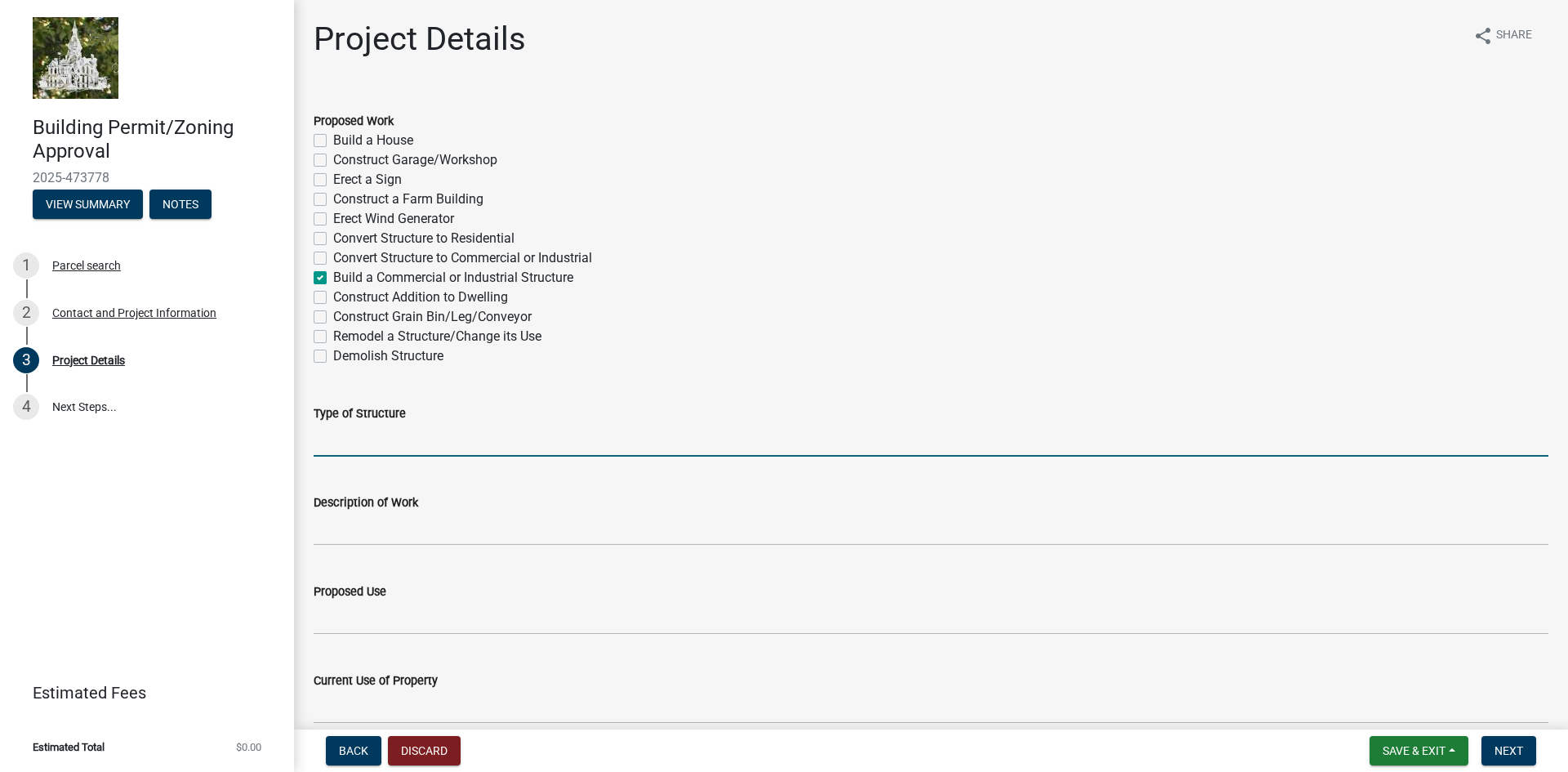
click at [342, 443] on input "Type of Structure" at bounding box center [930, 440] width 1235 height 33
drag, startPoint x: 401, startPoint y: 440, endPoint x: 351, endPoint y: 440, distance: 50.0
click at [351, 440] on input "ADLS Tower" at bounding box center [930, 440] width 1235 height 33
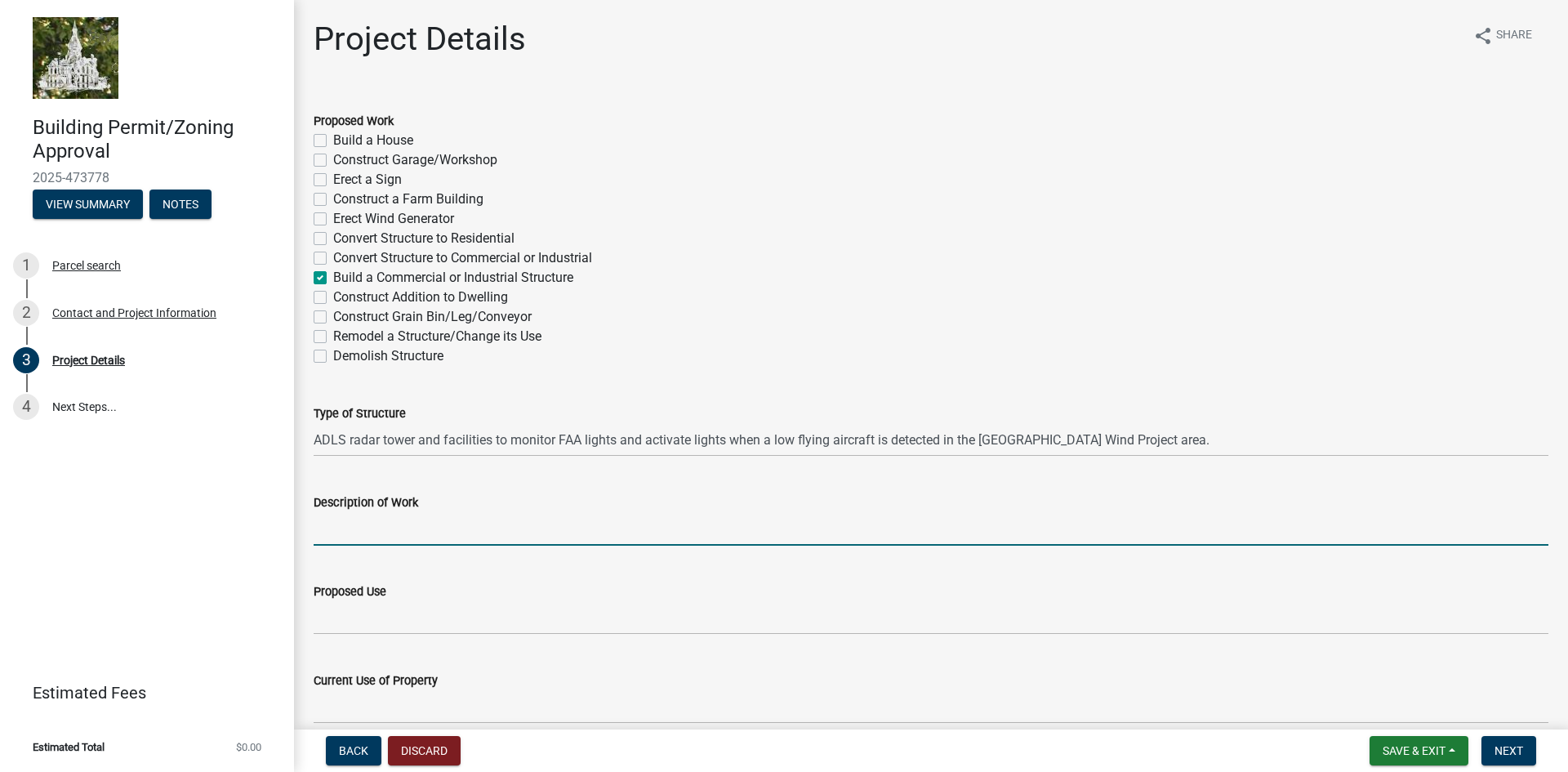
click at [335, 536] on input "Description of Work" at bounding box center [930, 529] width 1235 height 33
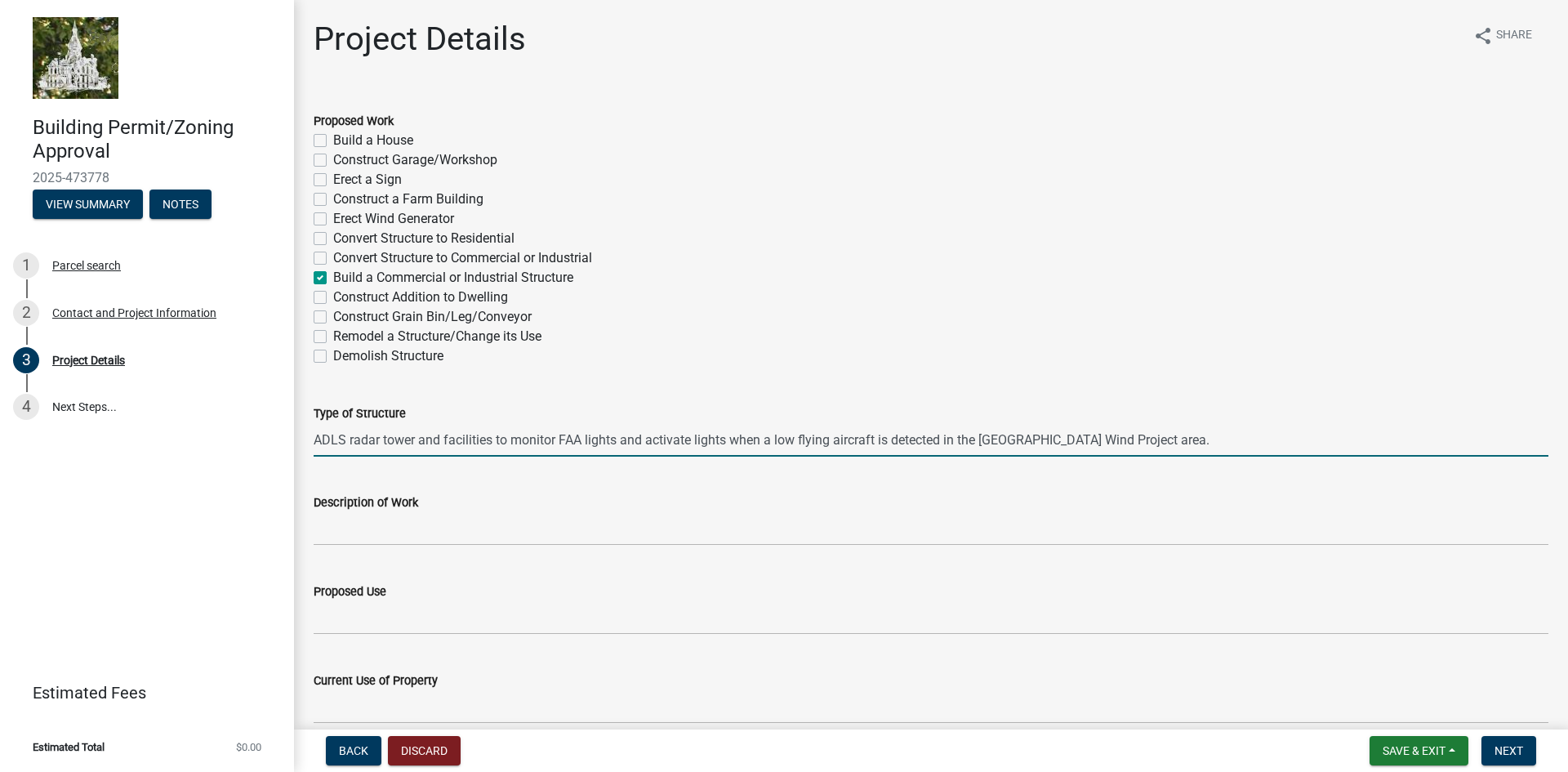
drag, startPoint x: 1135, startPoint y: 443, endPoint x: 351, endPoint y: 440, distance: 784.0
click at [351, 440] on input "ADLS radar tower and facilities to monitor FAA lights and activate lights when …" at bounding box center [930, 440] width 1235 height 33
drag, startPoint x: 1134, startPoint y: 441, endPoint x: 312, endPoint y: 450, distance: 822.0
click at [312, 450] on div "Type of Structure ADLSradar tower and facilities to monitor FAA lights and acti…" at bounding box center [931, 419] width 1259 height 76
type input "ADLSradar tower and facilities to monitor FAA lights and activate lights when a…"
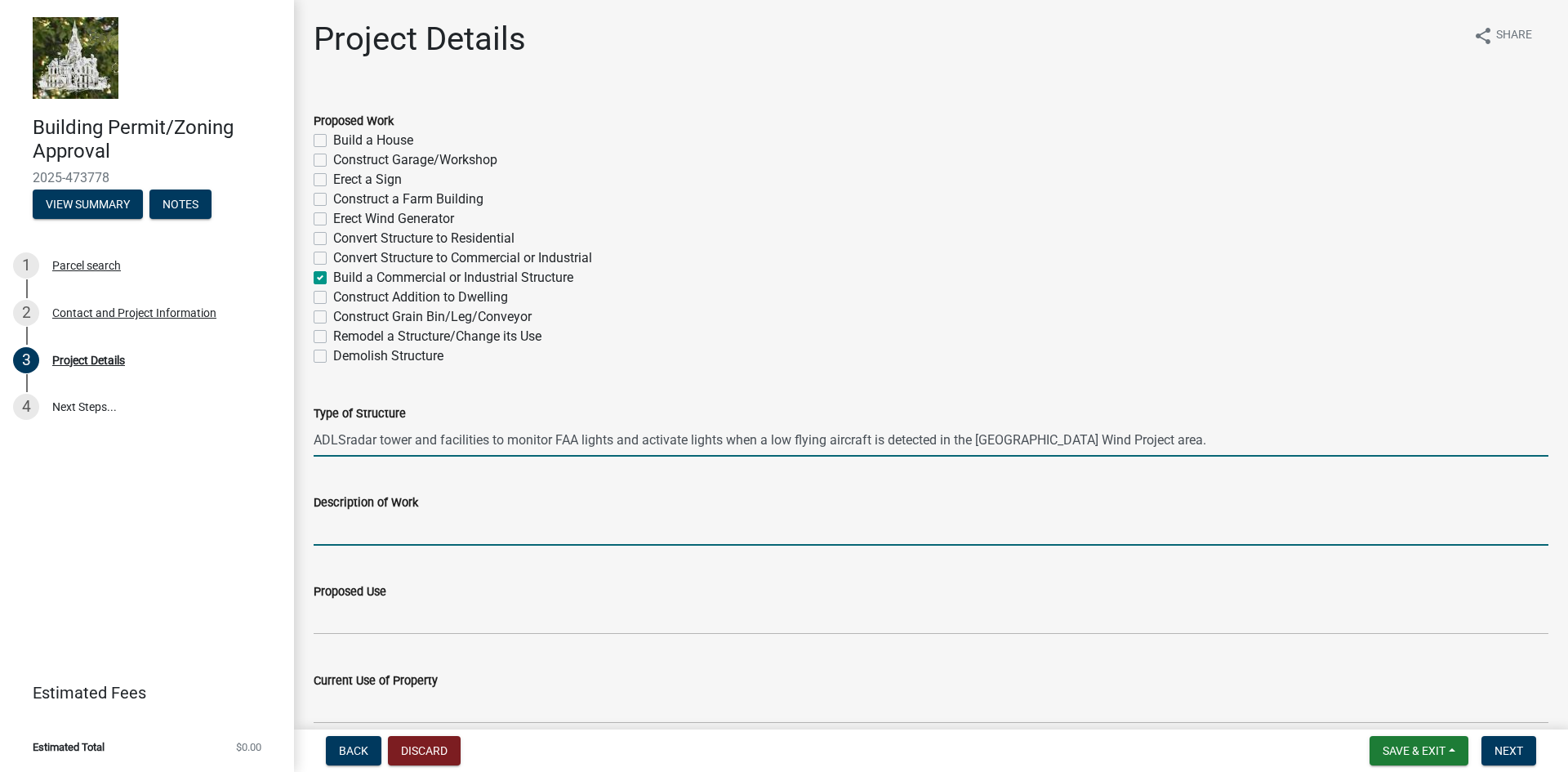
click at [381, 539] on input "Description of Work" at bounding box center [930, 529] width 1235 height 33
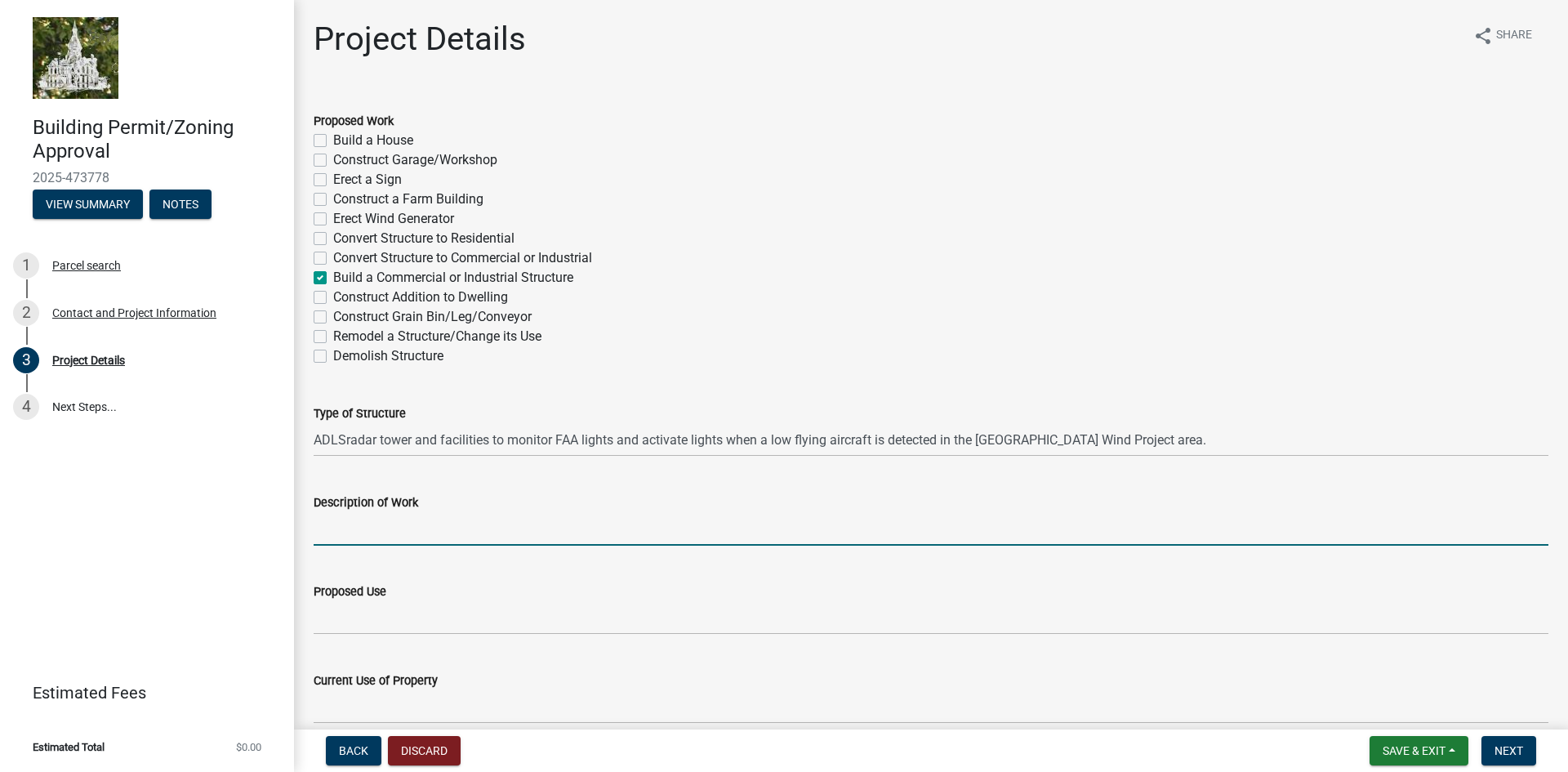
paste input "ADLSradar tower and facilities to monitor FAA lights and activate lights when a…"
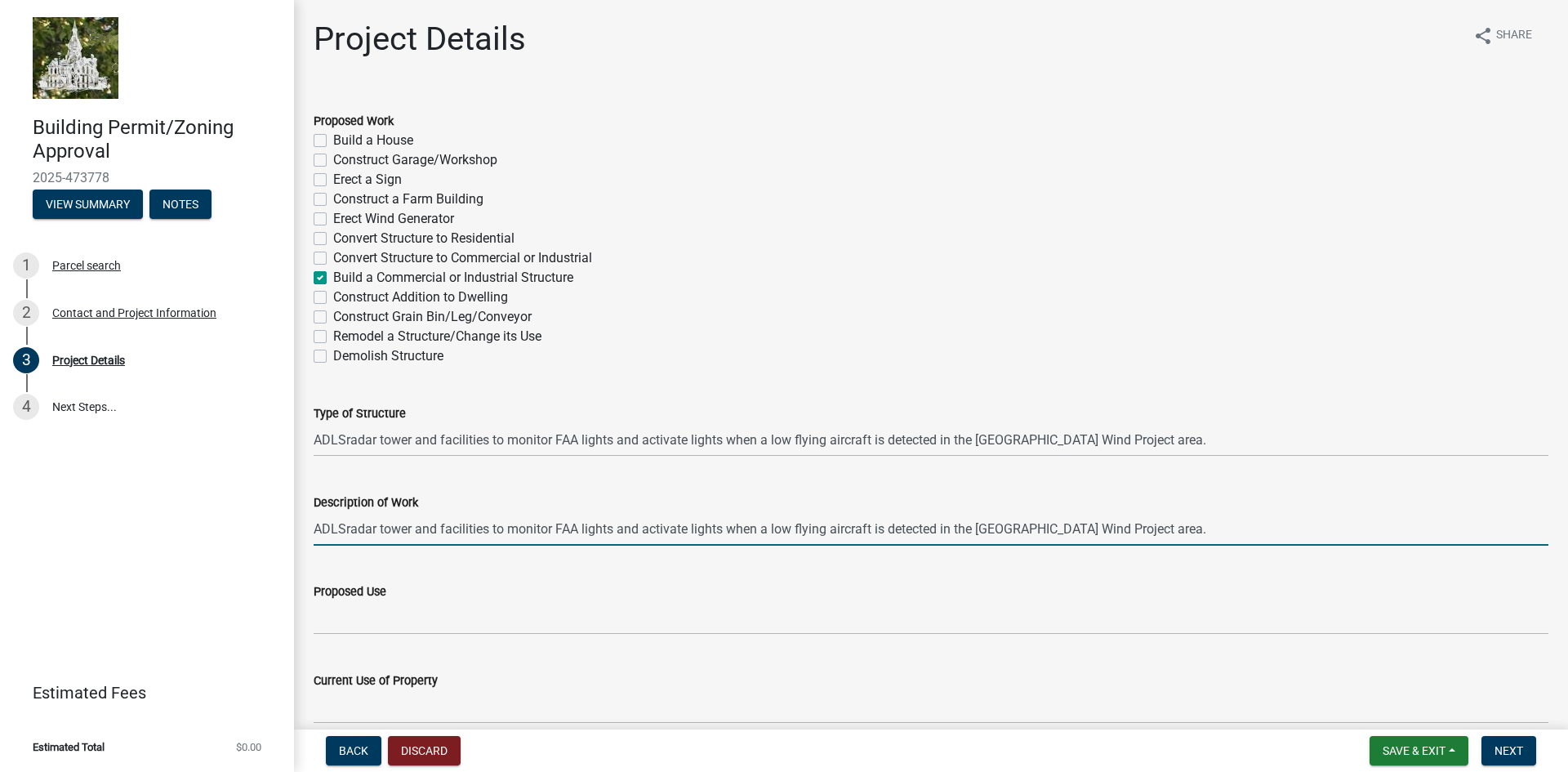
click at [346, 528] on input "ADLSradar tower and facilities to monitor FAA lights and activate lights when a…" at bounding box center [930, 529] width 1235 height 33
click at [314, 529] on input "ADLS radar tower and facilities to monitor FAA lights and activate lights when …" at bounding box center [930, 529] width 1235 height 33
type input "Construct an ADLS radar tower and facilities to monitor FAA lights and activate…"
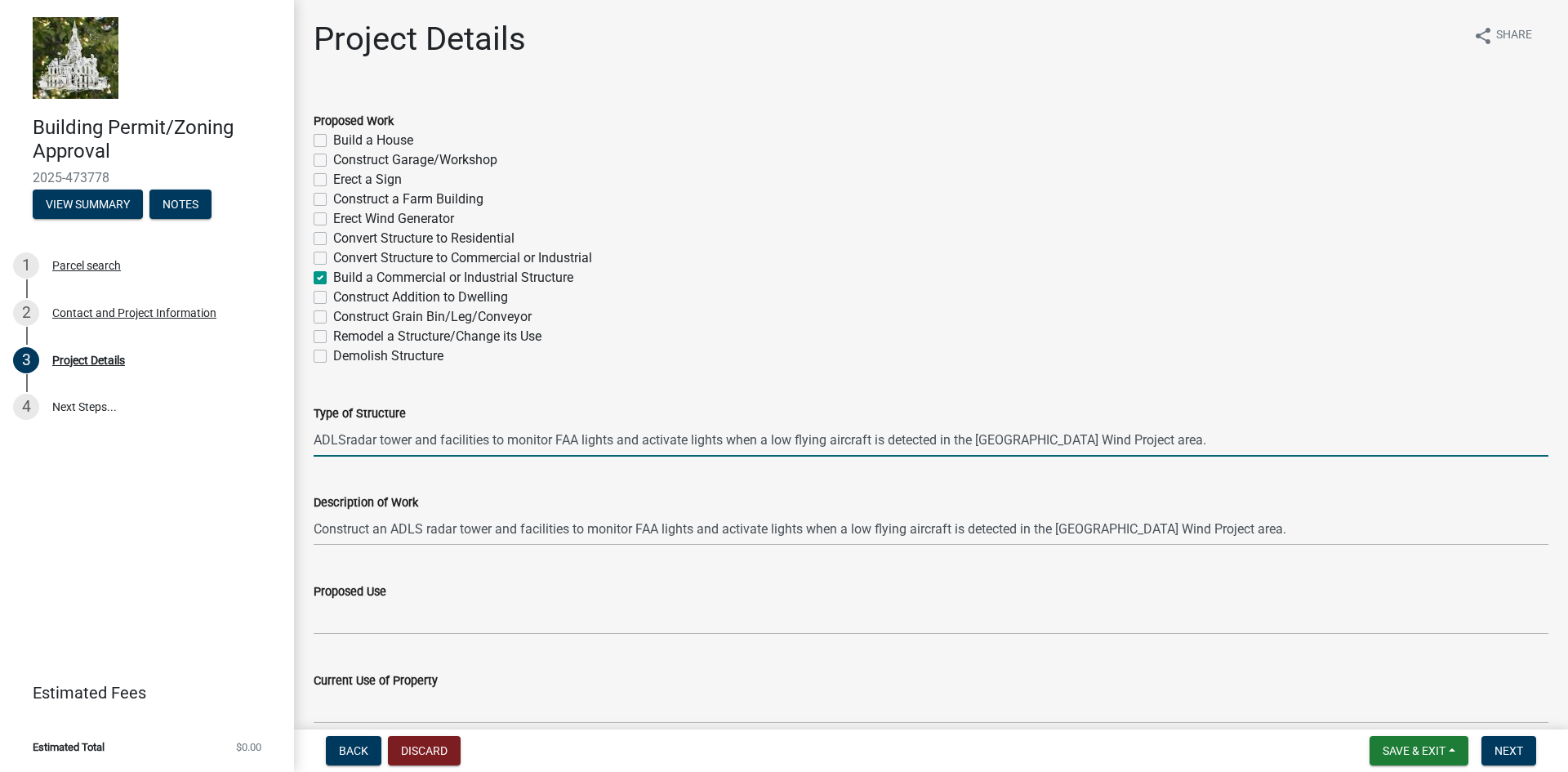
drag, startPoint x: 1092, startPoint y: 445, endPoint x: 415, endPoint y: 453, distance: 677.0
click at [415, 453] on input "ADLSradar tower and facilities to monitor FAA lights and activate lights when a…" at bounding box center [930, 440] width 1235 height 33
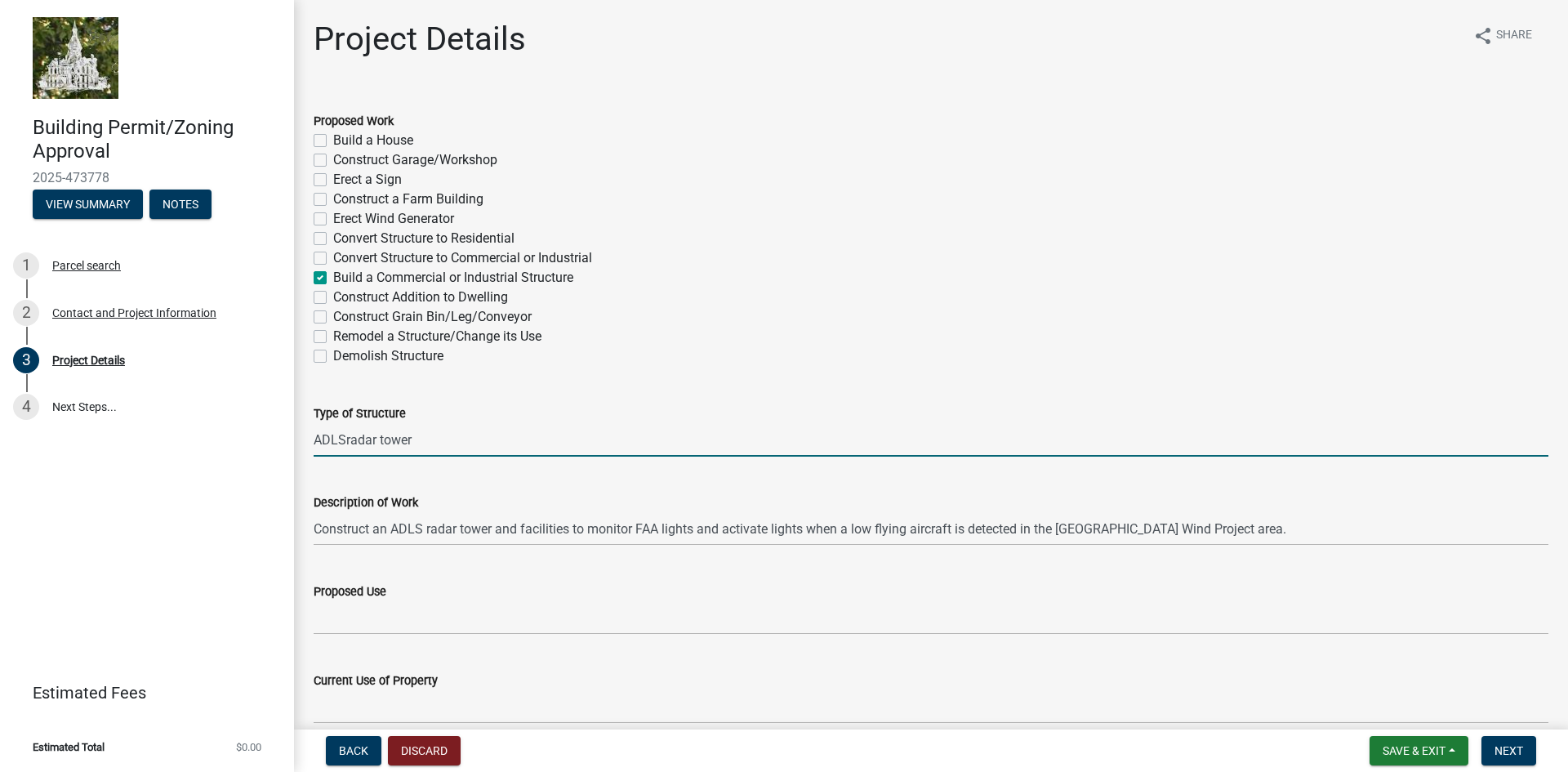
click at [345, 438] on input "ADLSradar tower" at bounding box center [930, 440] width 1235 height 33
type input "ADLS radar tower"
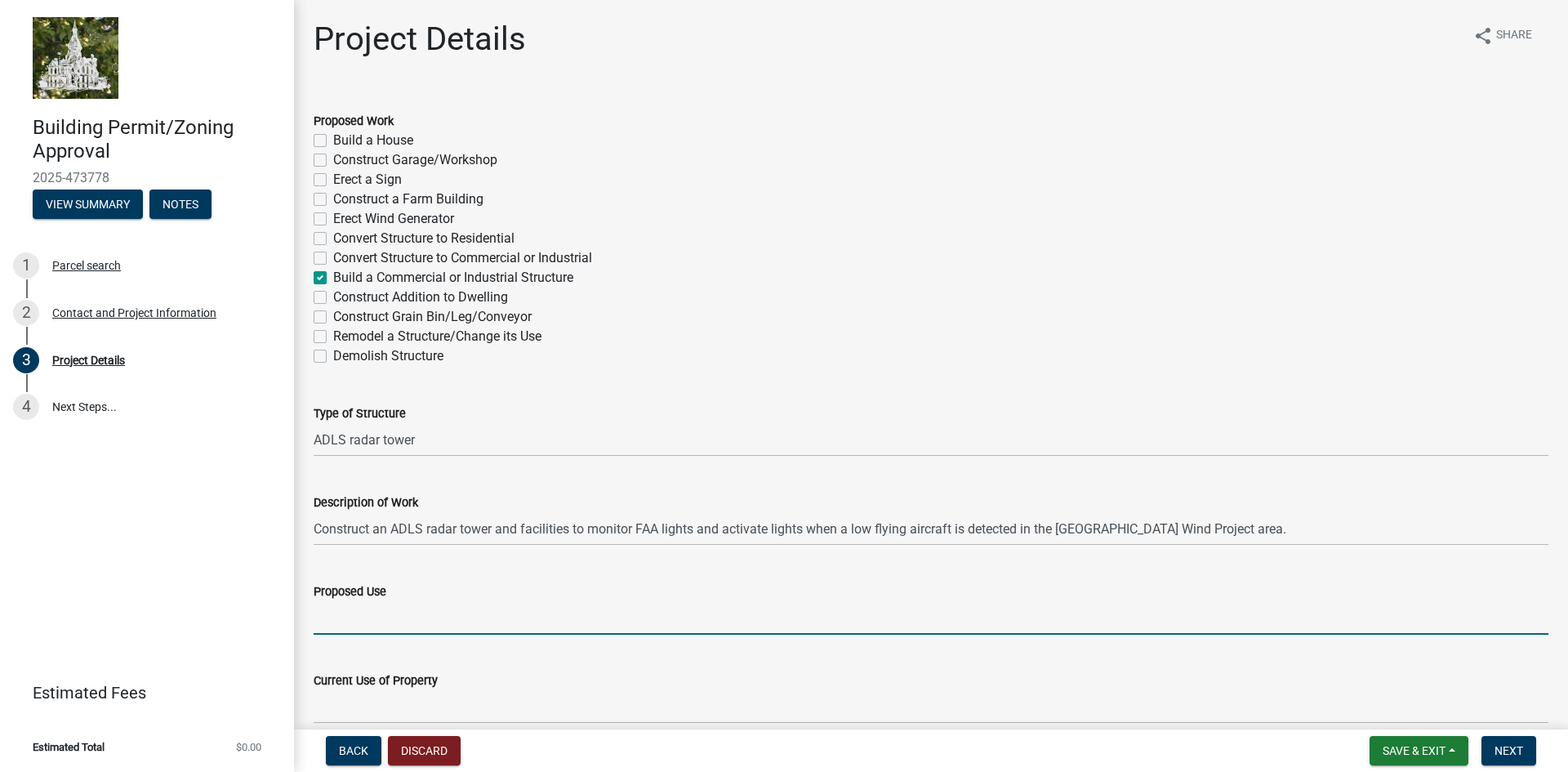
click at [374, 622] on input "Proposed Use" at bounding box center [930, 618] width 1235 height 33
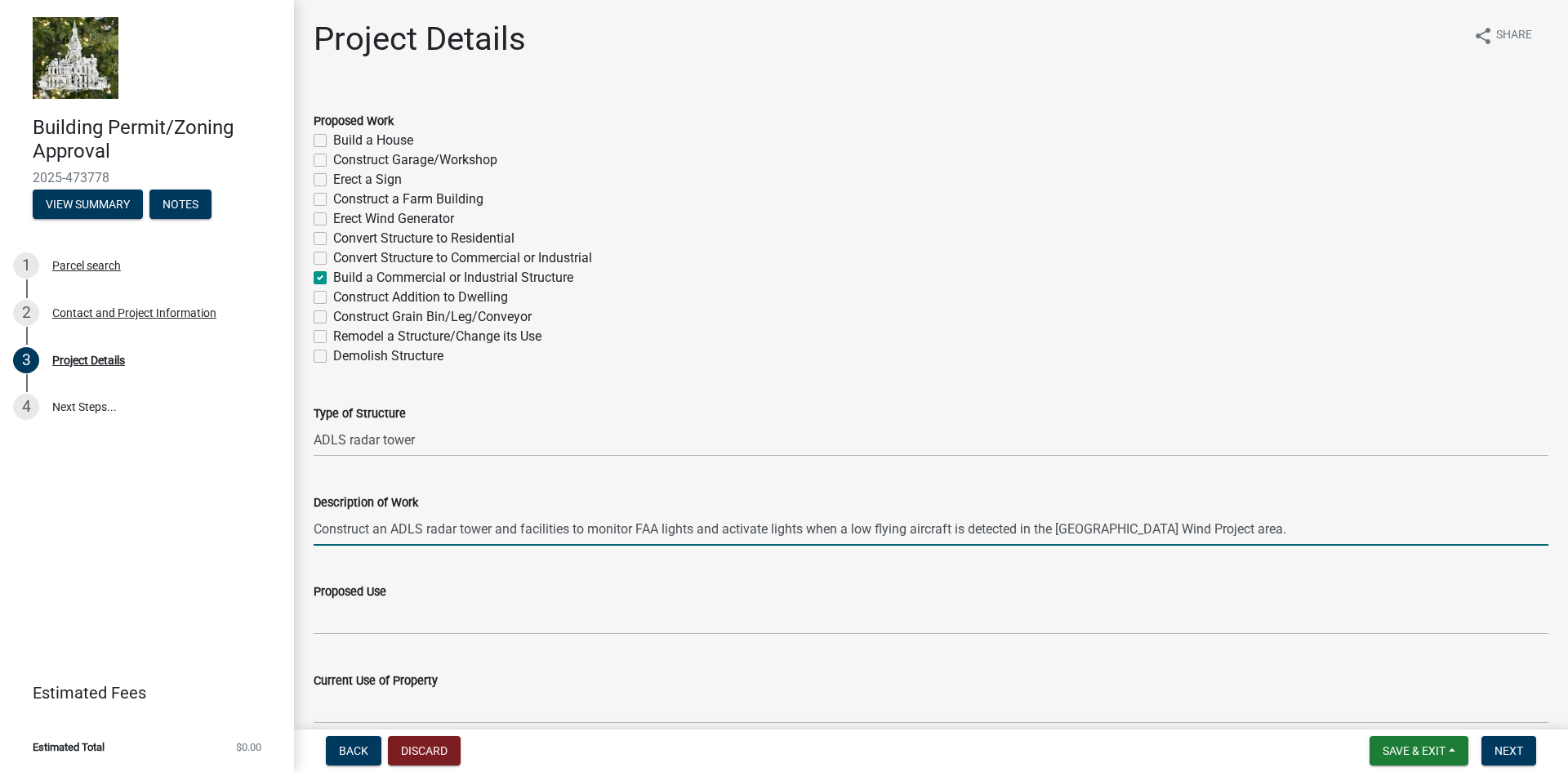
click at [523, 527] on input "Construct an ADLS radar tower and facilities to monitor FAA lights and activate…" at bounding box center [930, 529] width 1235 height 33
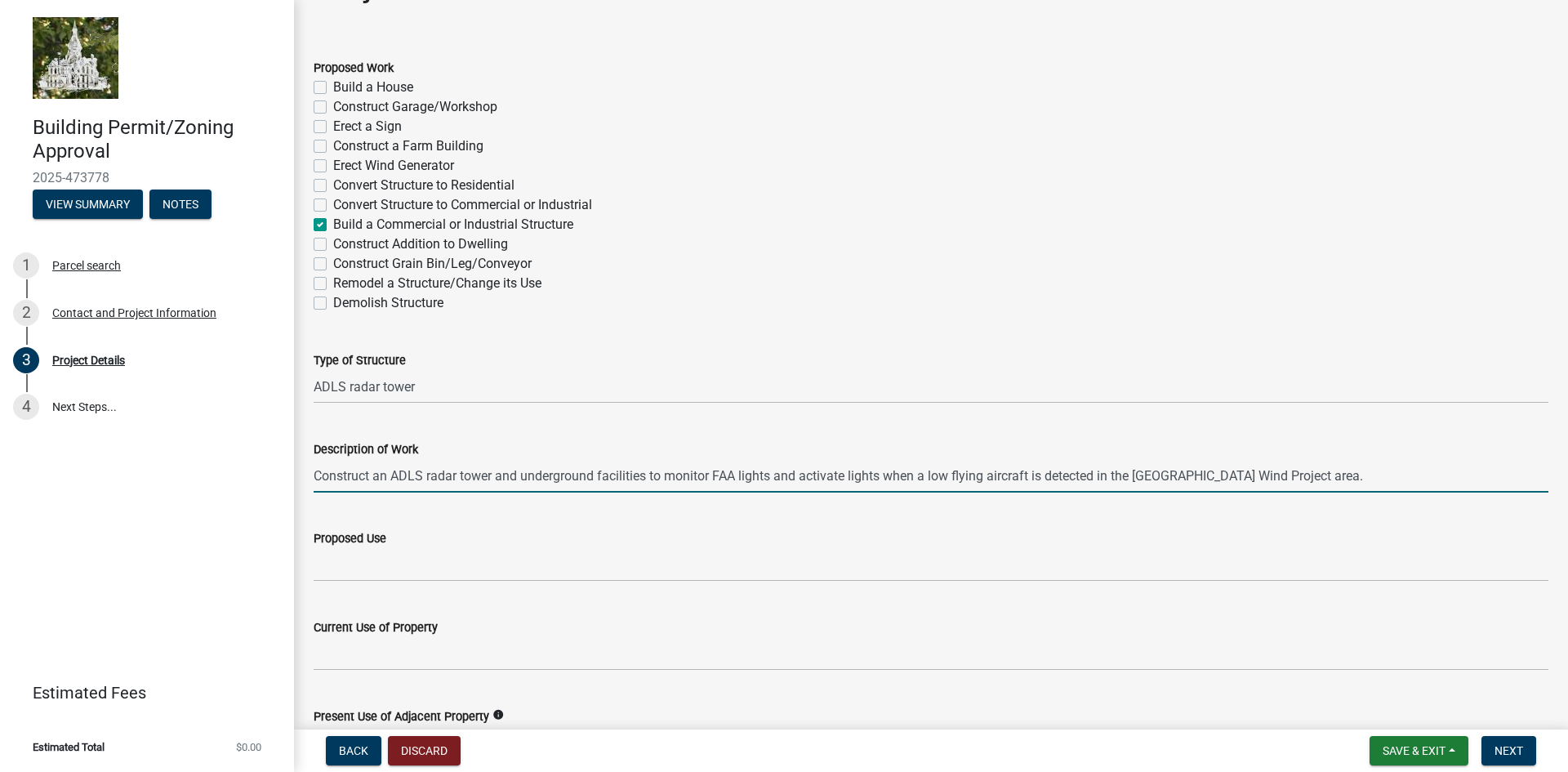
scroll to position [81, 0]
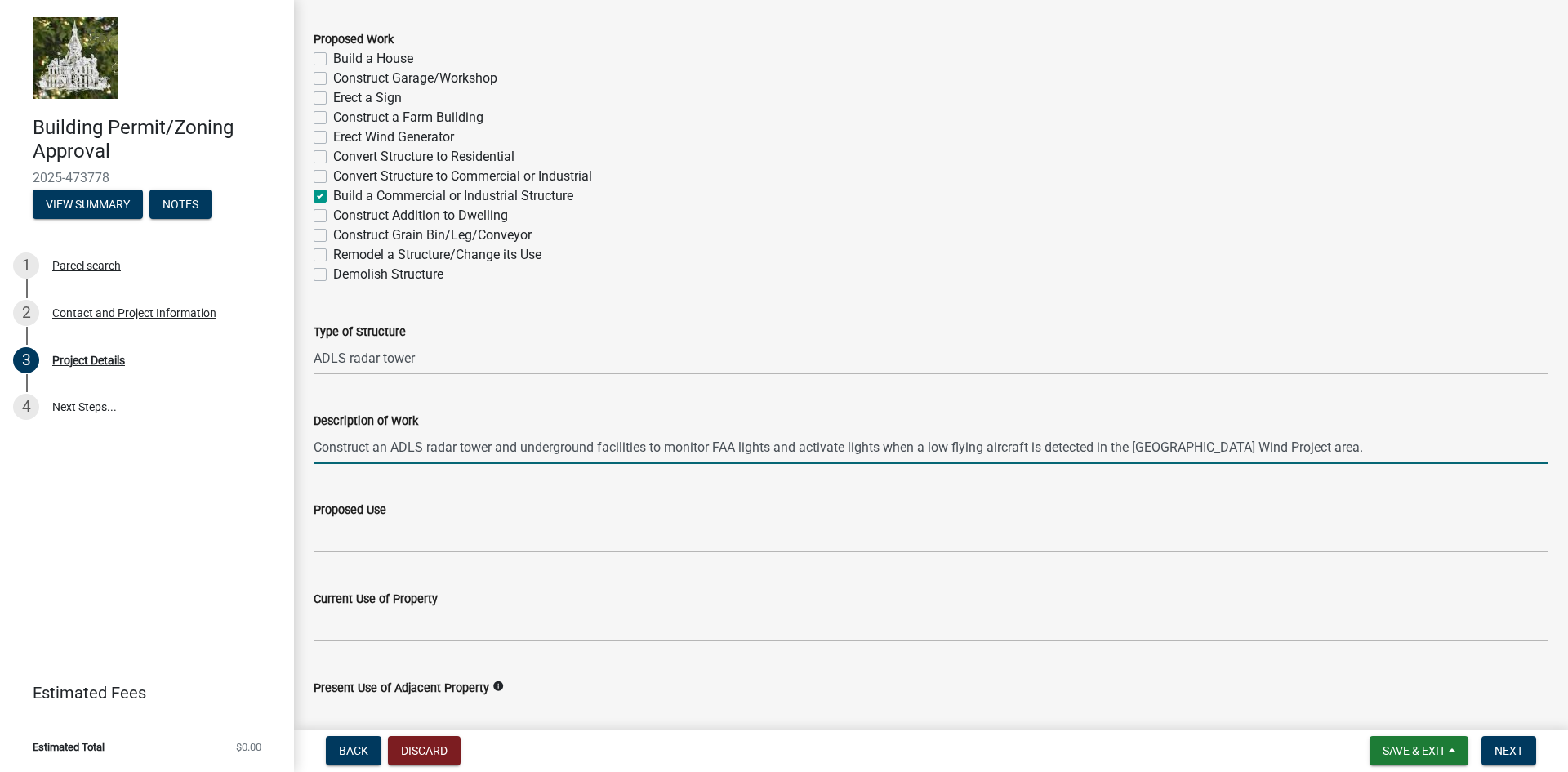
drag, startPoint x: 1312, startPoint y: 447, endPoint x: 651, endPoint y: 444, distance: 661.0
click at [651, 444] on input "Construct an ADLS radar tower and underground facilities to monitor FAA lights …" at bounding box center [930, 447] width 1235 height 33
type input "Construct an ADLS radar tower and underground facilities to monitor FAA lights …"
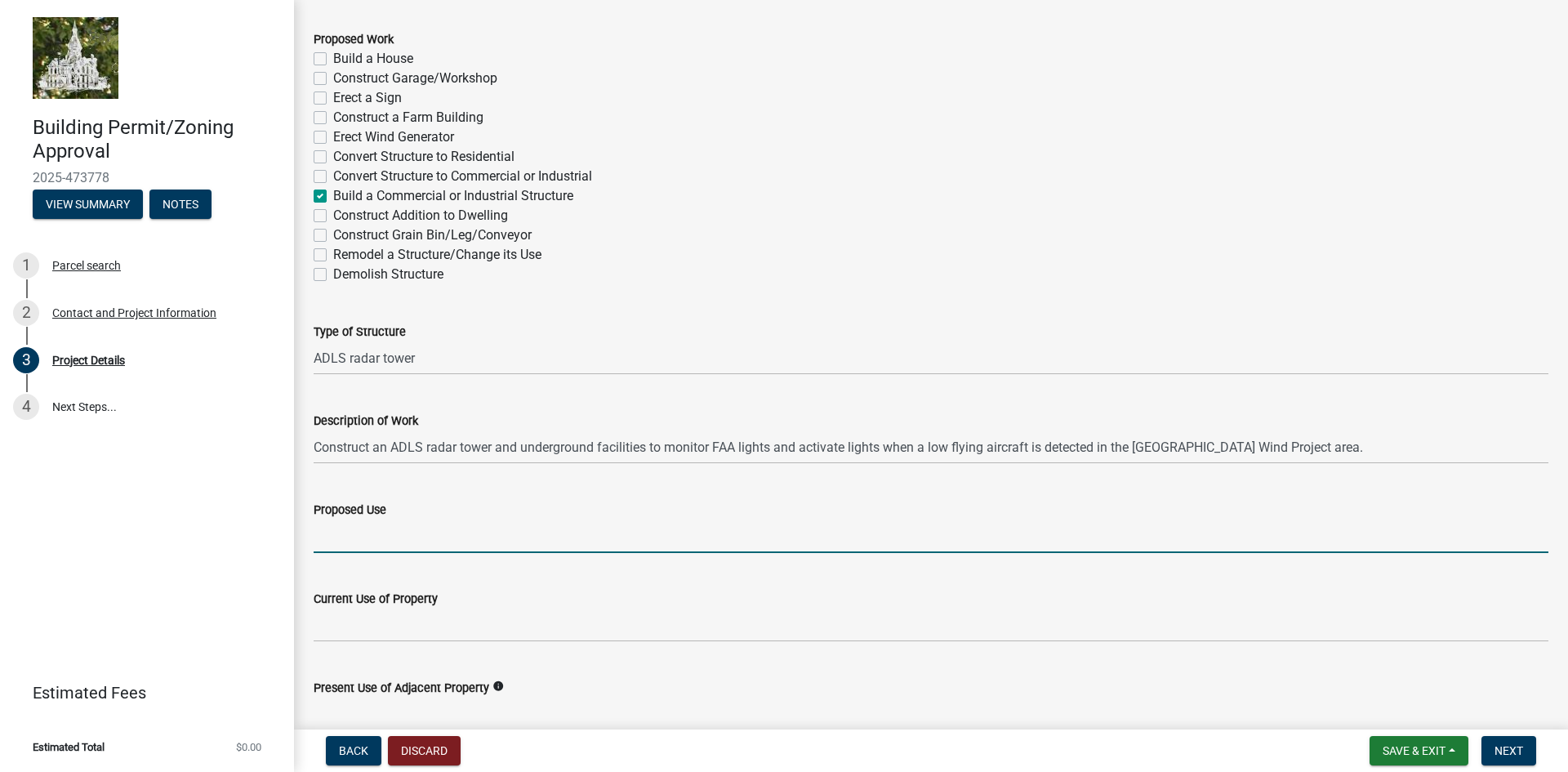
click at [379, 539] on input "Proposed Use" at bounding box center [930, 536] width 1235 height 33
paste input "to monitor FAA lights and activate lights when a low flying aircraft is detecte…"
click at [316, 534] on input "to monitor FAA lights and activate lights when a low flying aircraft is detecte…" at bounding box center [930, 536] width 1235 height 33
type input "To monitor FAA lights and activate lights when a low flying aircraft is detecte…"
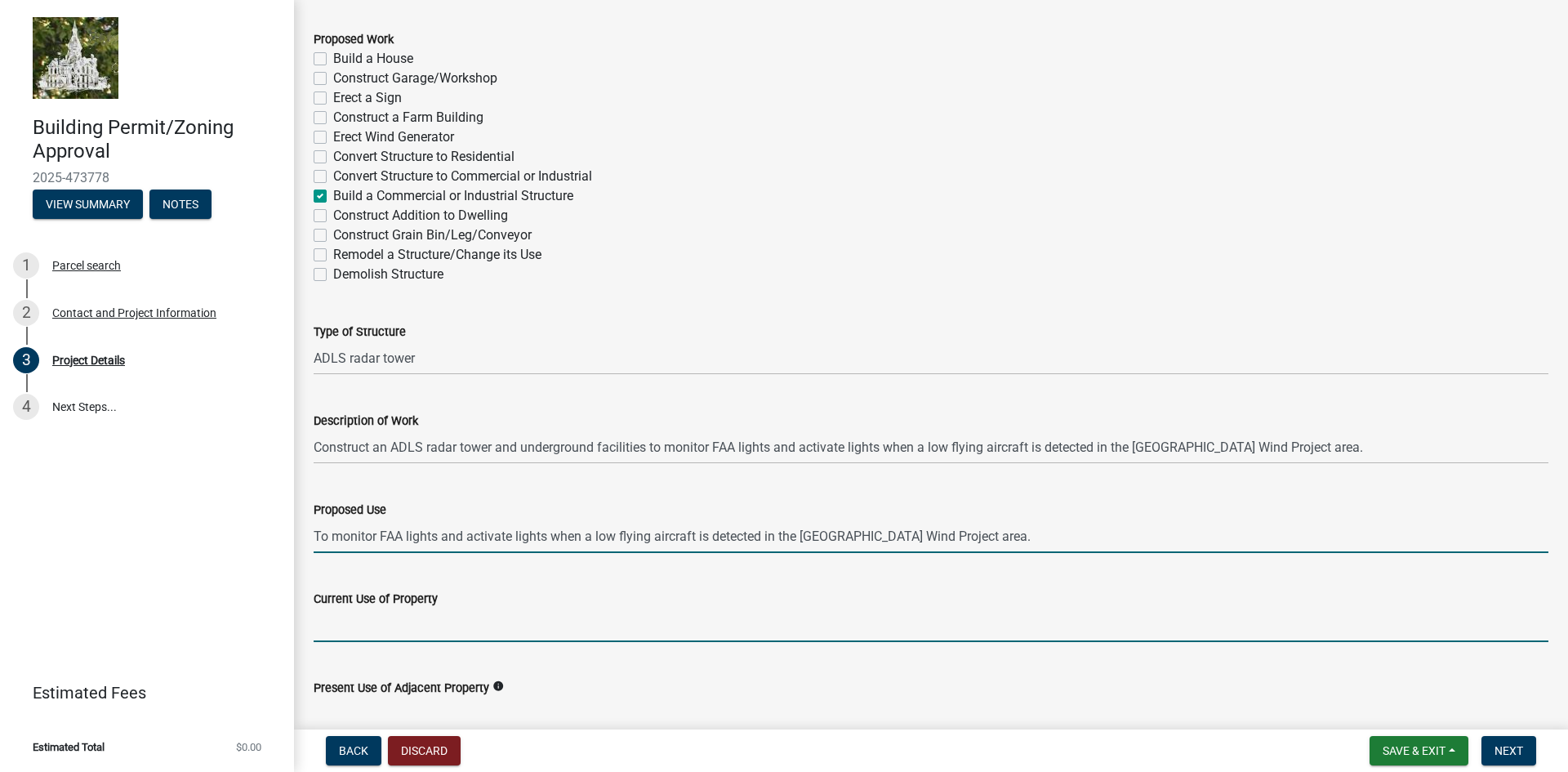
click at [383, 629] on input "Current Use of Property" at bounding box center [930, 625] width 1235 height 33
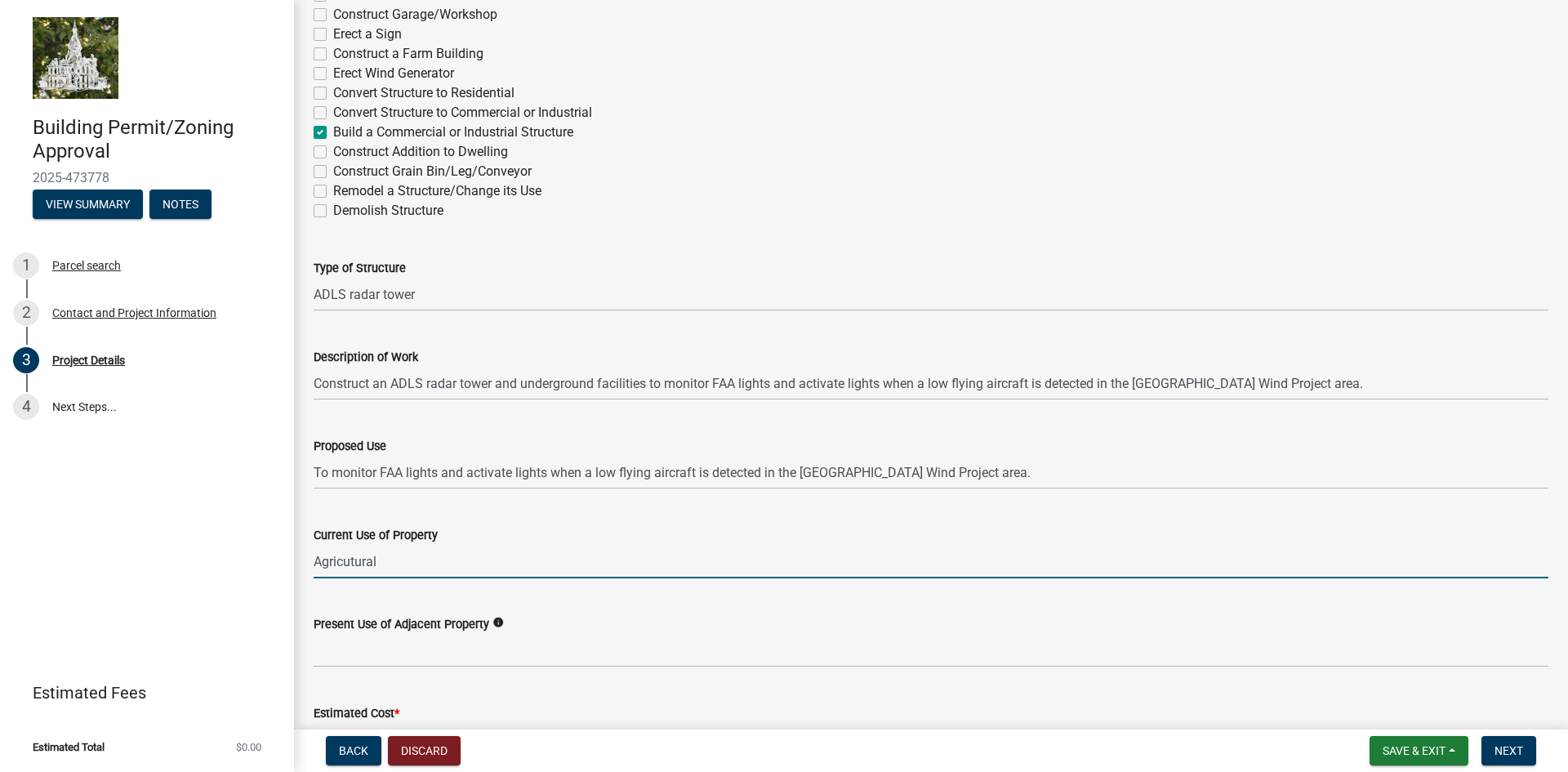
scroll to position [409, 0]
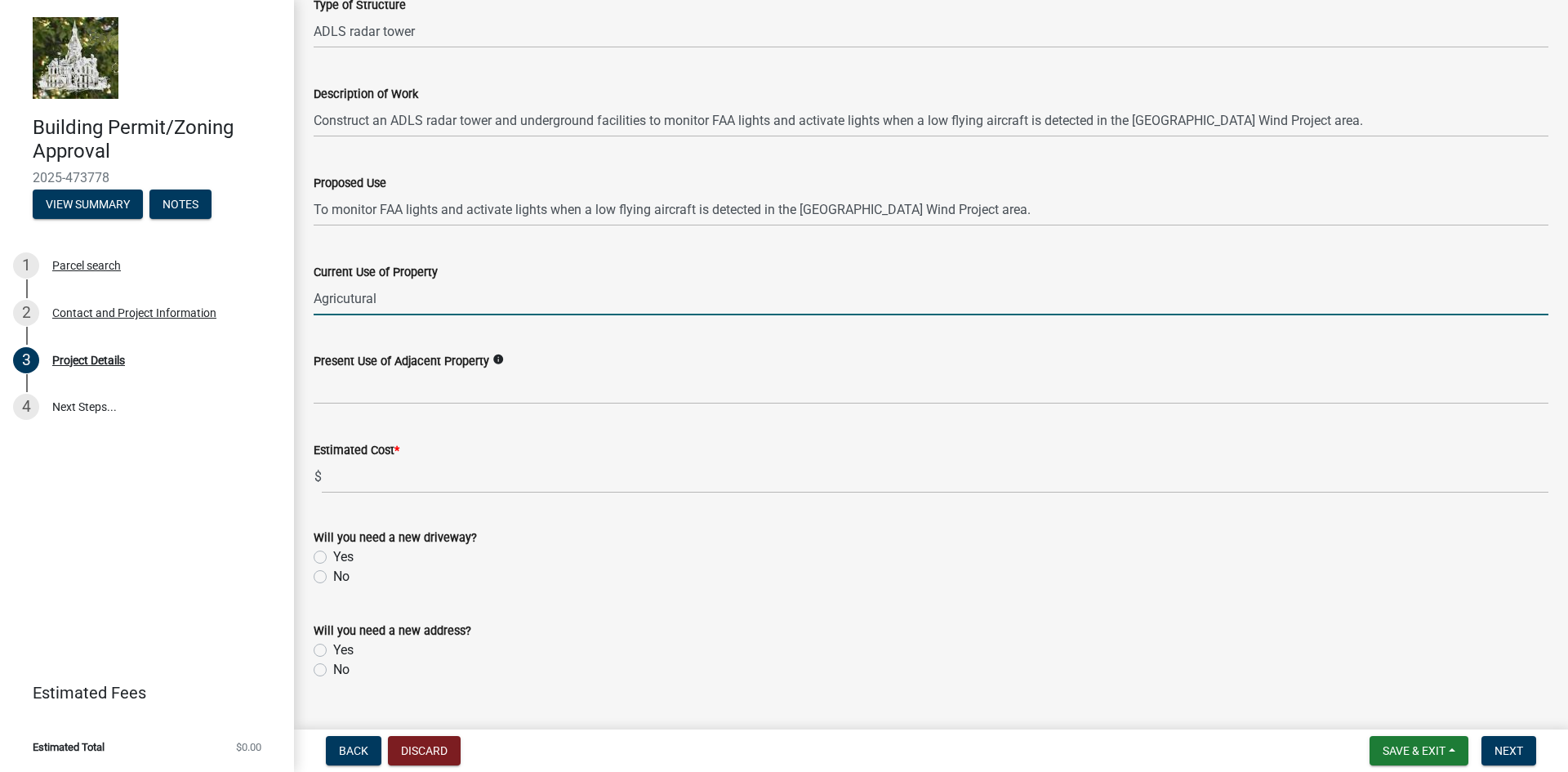
type input "Agricutural"
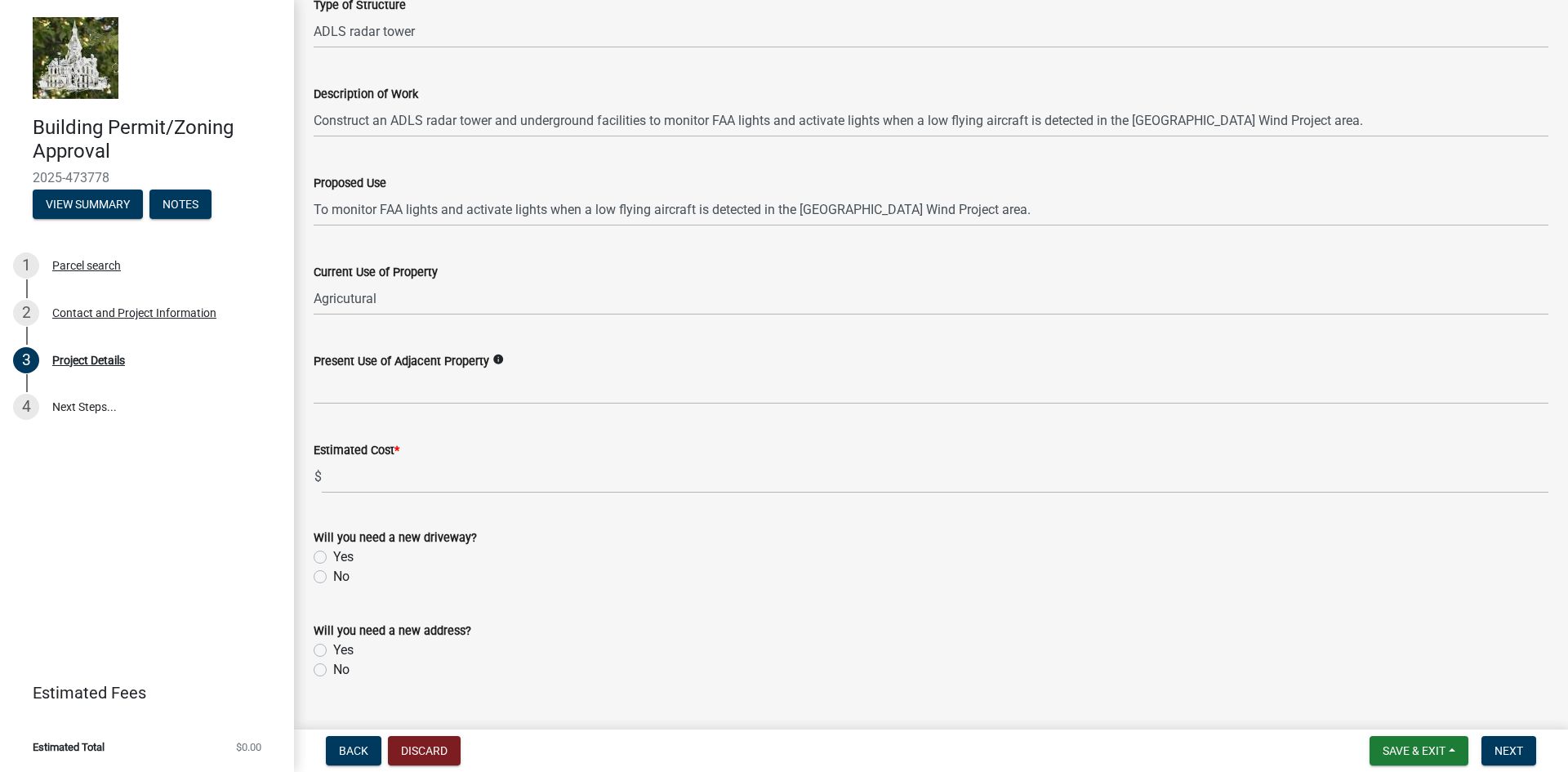
click at [499, 357] on icon "info" at bounding box center [499, 360] width 12 height 12
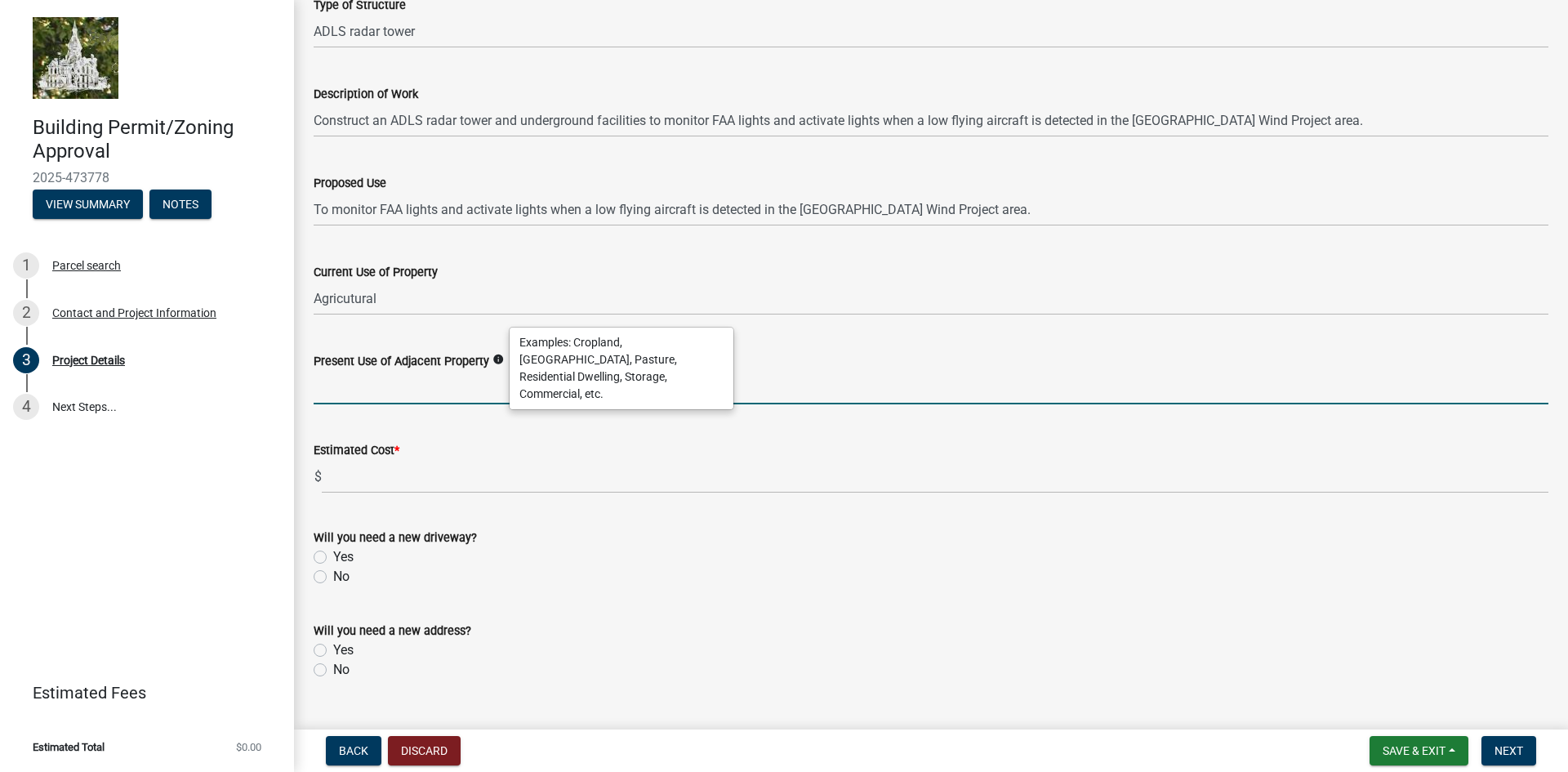
click at [332, 395] on input "Present Use of Adjacent Property" at bounding box center [930, 388] width 1235 height 33
type input "Cropland"
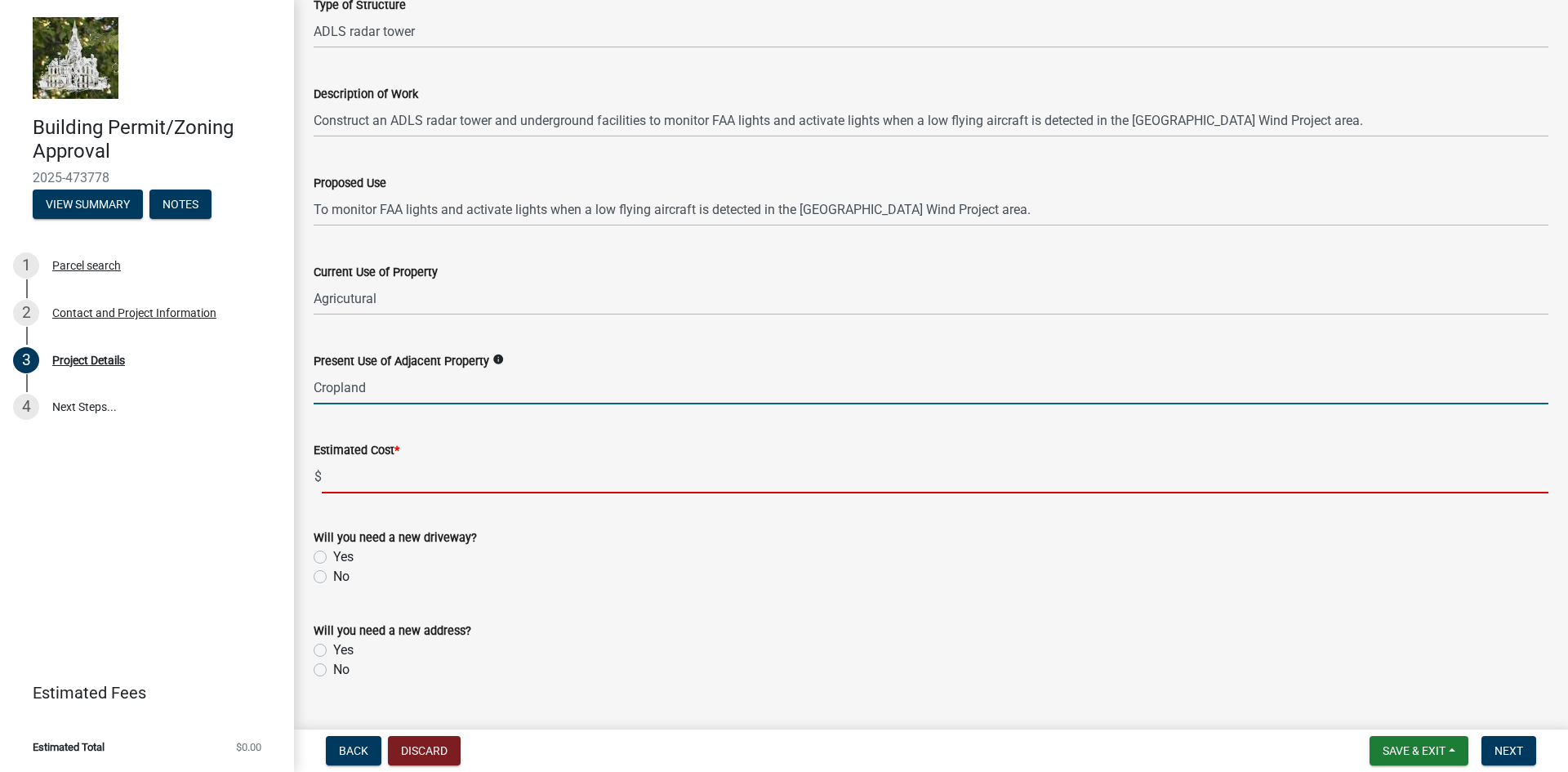
click at [332, 478] on input "text" at bounding box center [935, 477] width 1227 height 33
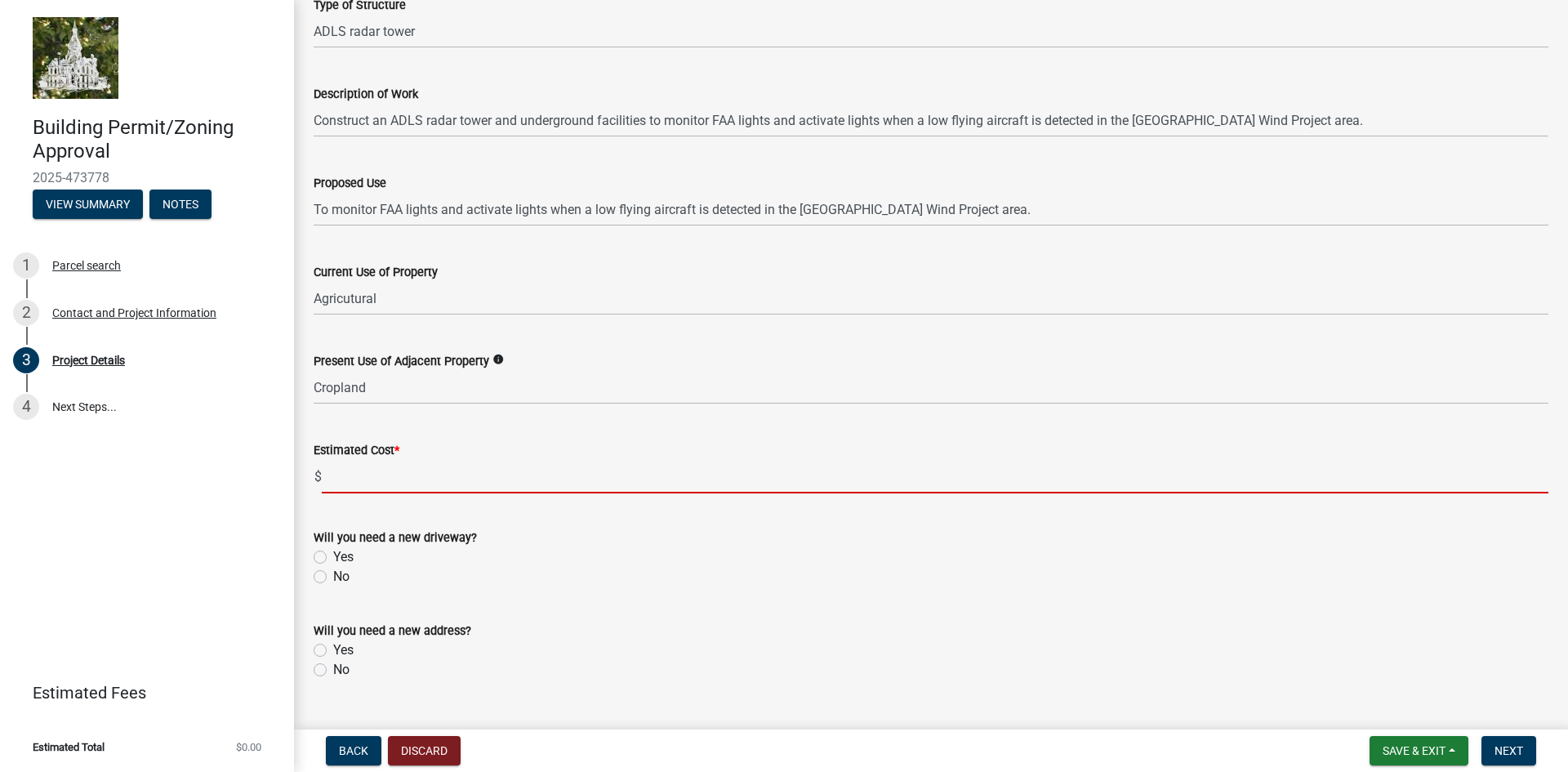
click at [321, 559] on form "Will you need a new driveway? Yes No" at bounding box center [930, 548] width 1235 height 78
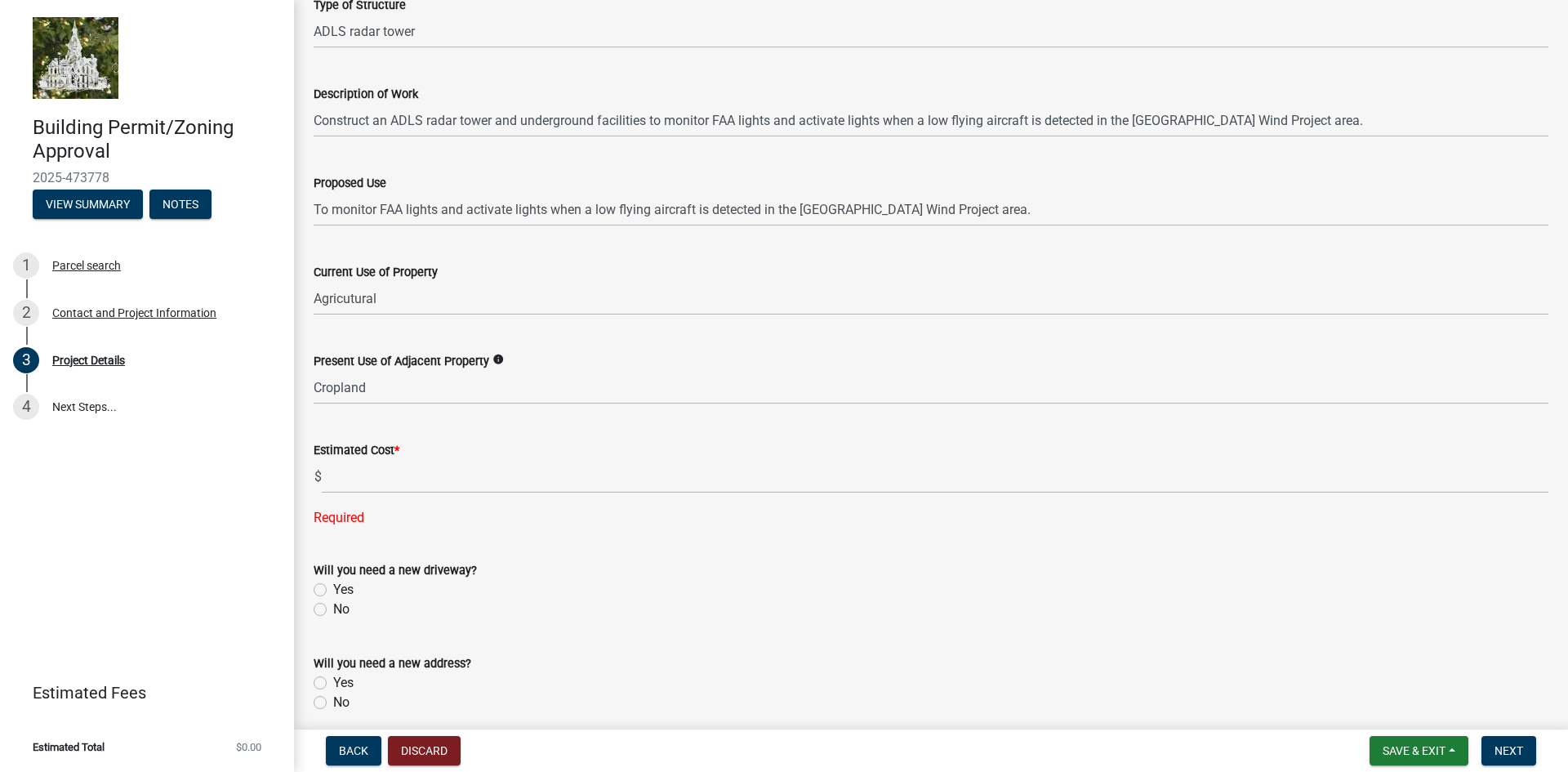
click at [333, 592] on label "Yes" at bounding box center [343, 590] width 21 height 20
click at [333, 591] on input "Yes" at bounding box center [338, 585] width 11 height 11
radio input "true"
click at [333, 682] on label "Yes" at bounding box center [343, 683] width 21 height 20
click at [333, 682] on input "Yes" at bounding box center [338, 678] width 11 height 11
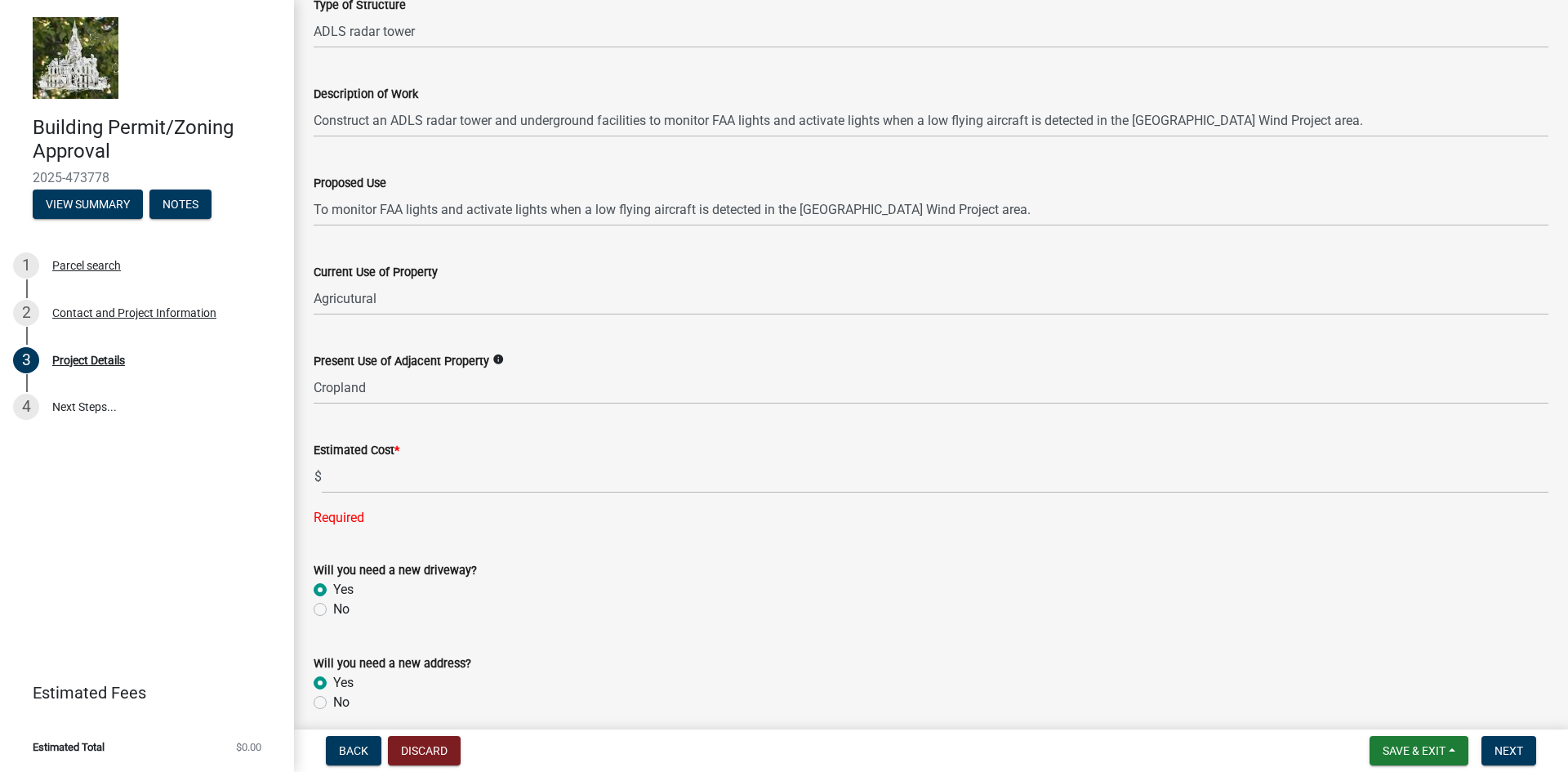
radio input "true"
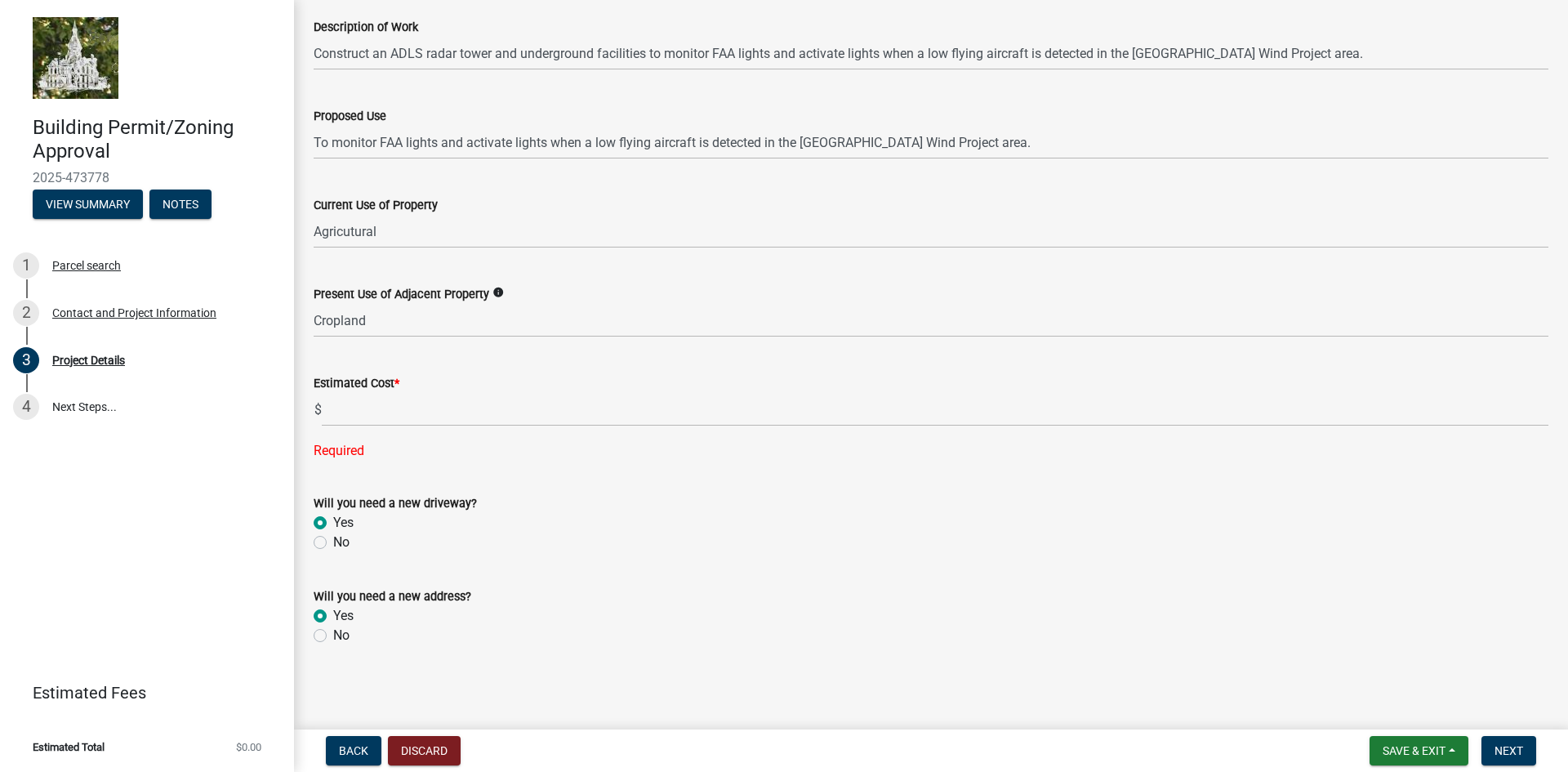
scroll to position [476, 0]
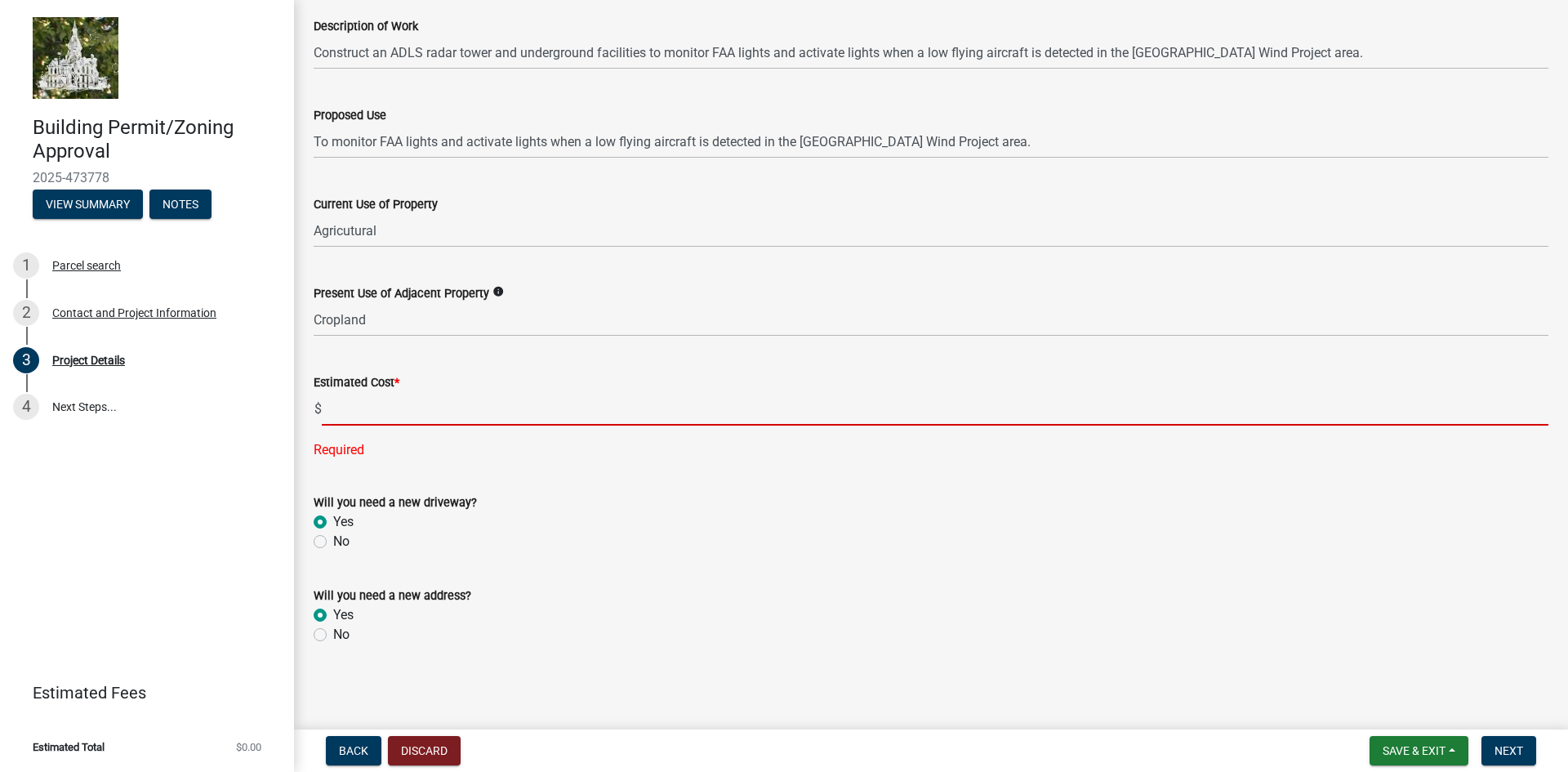
click at [336, 407] on input "text" at bounding box center [935, 409] width 1227 height 33
click at [453, 407] on input "text" at bounding box center [935, 409] width 1227 height 33
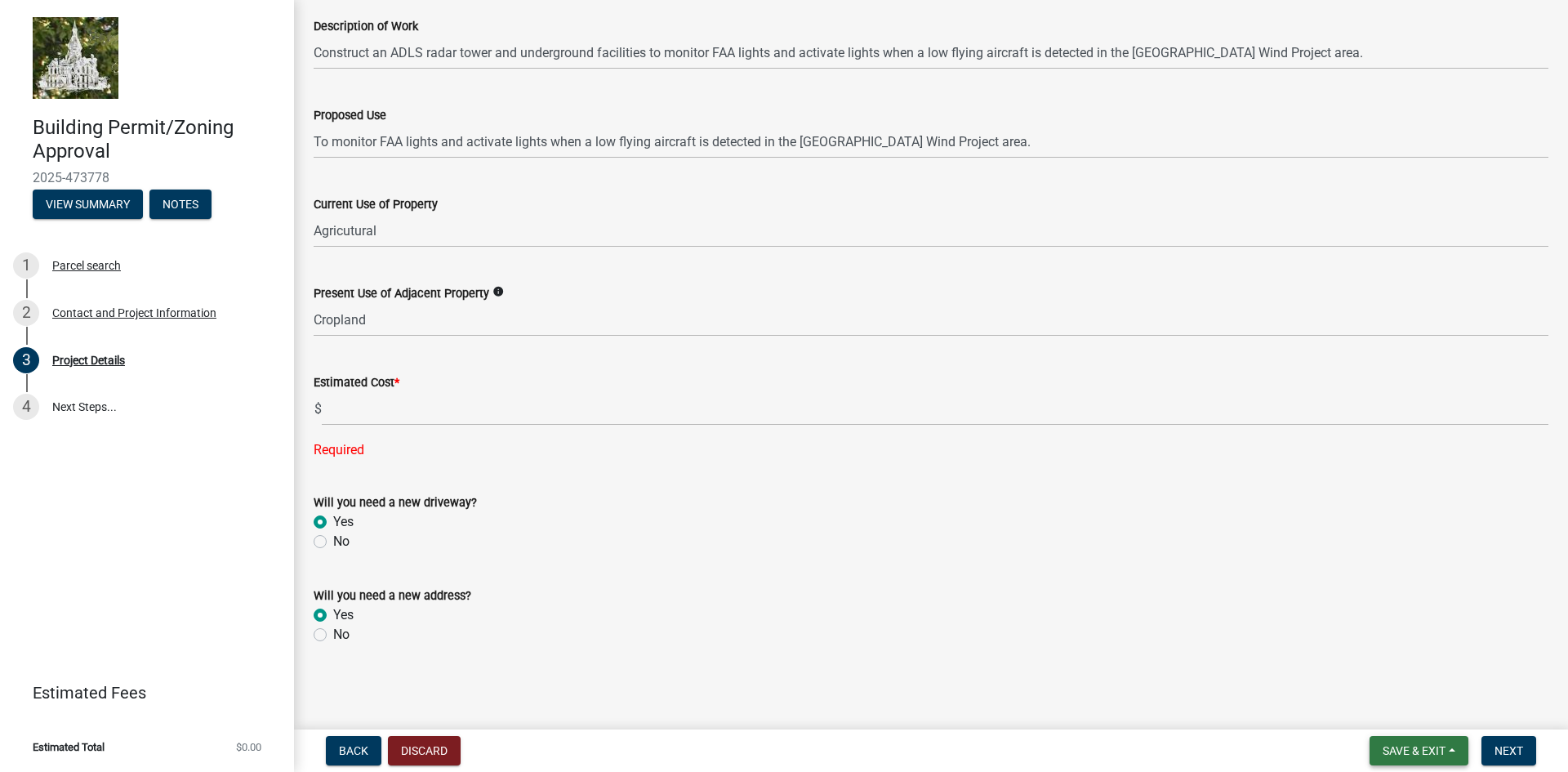
click at [1389, 747] on span "Save & Exit" at bounding box center [1414, 750] width 63 height 13
click at [1367, 667] on button "Save" at bounding box center [1402, 669] width 130 height 39
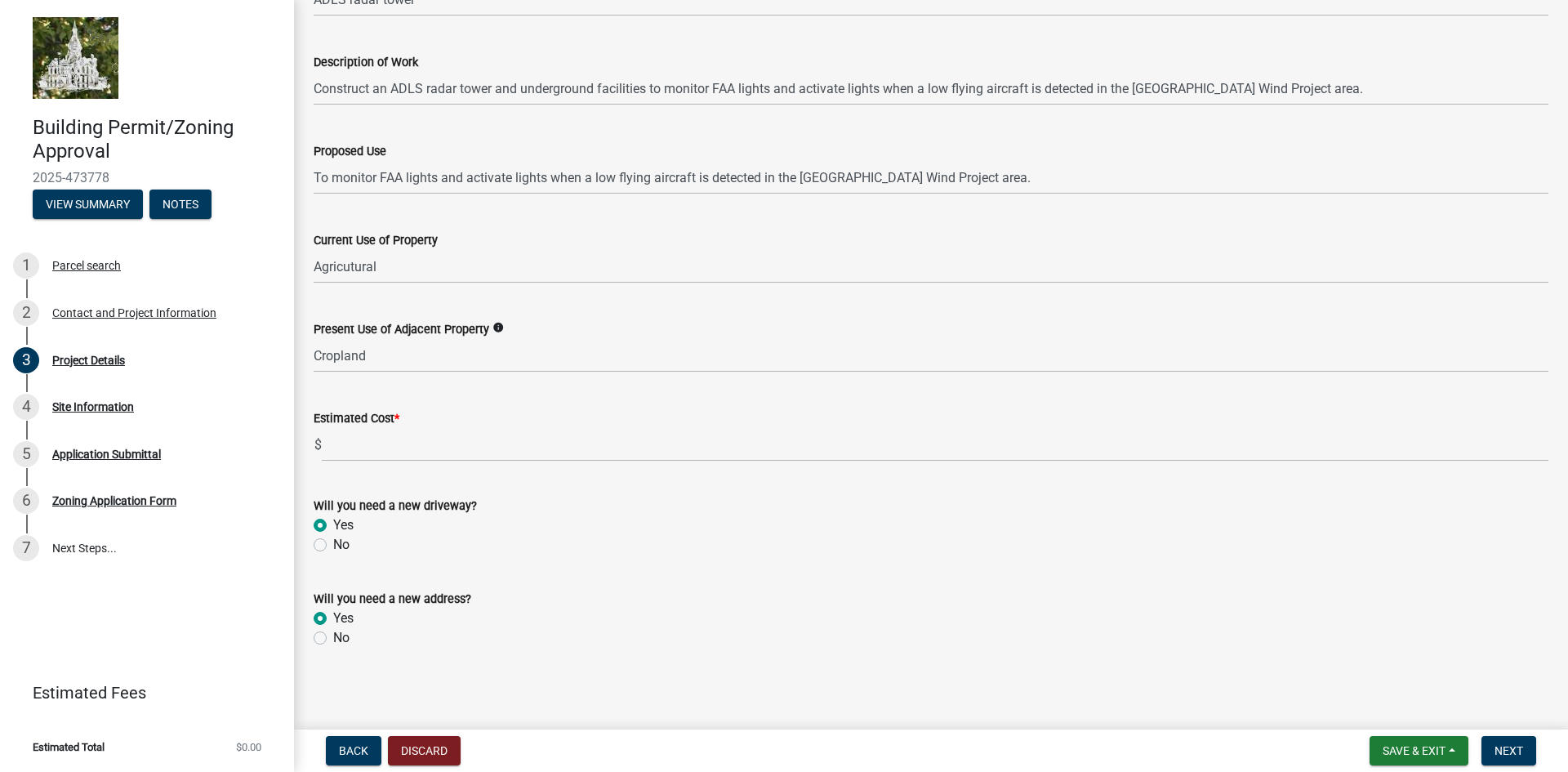
scroll to position [444, 0]
